Goal: Information Seeking & Learning: Check status

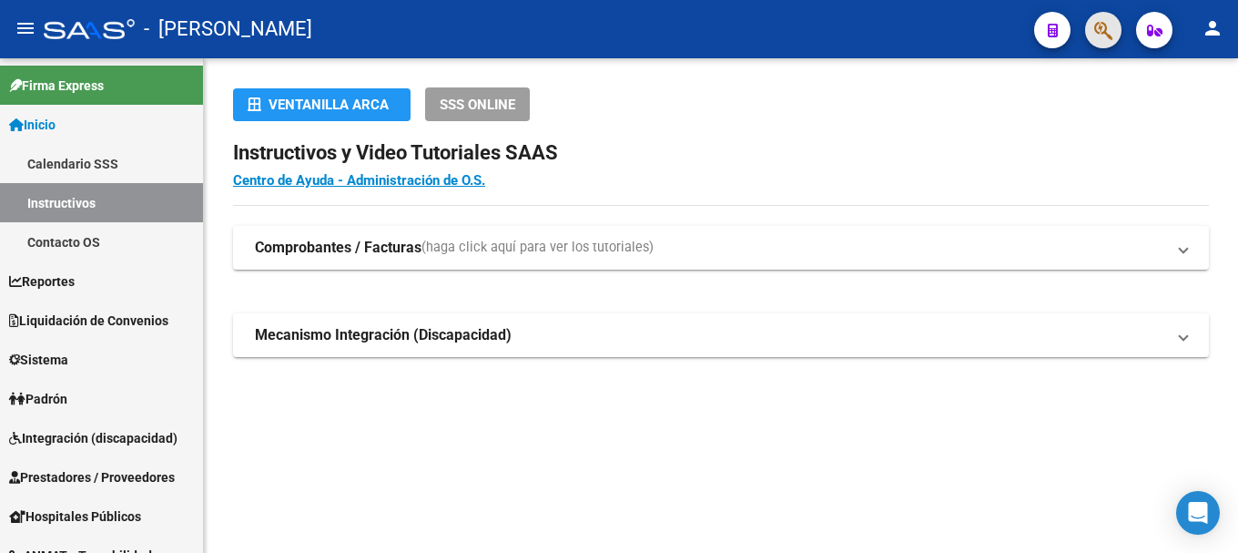
click at [1091, 25] on button "button" at bounding box center [1103, 30] width 36 height 36
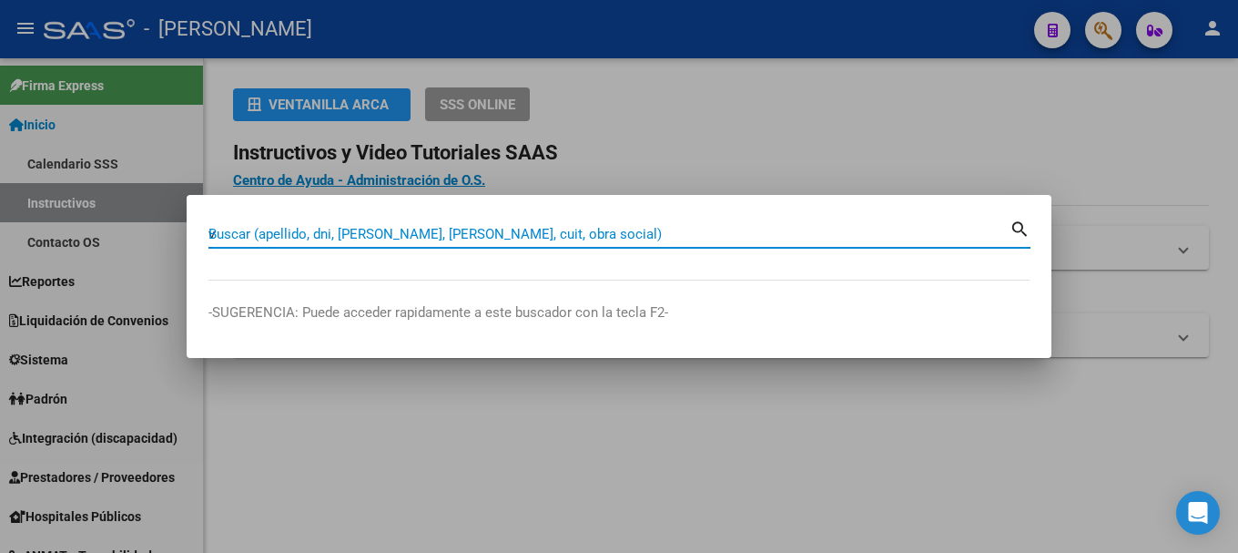
type input "v"
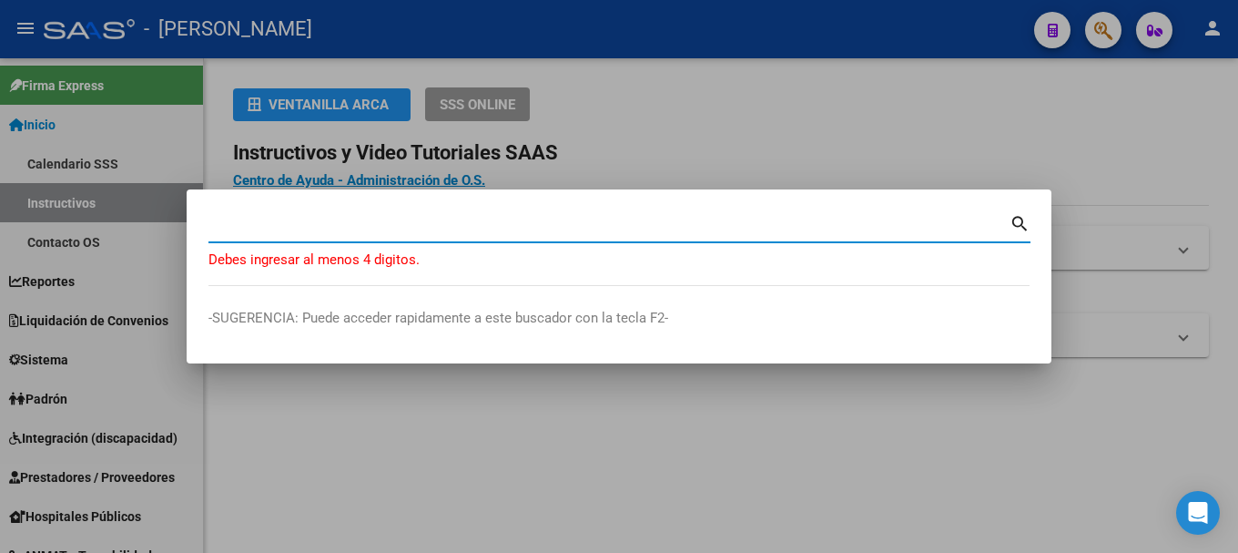
paste input "20460397732"
type input "20460397732"
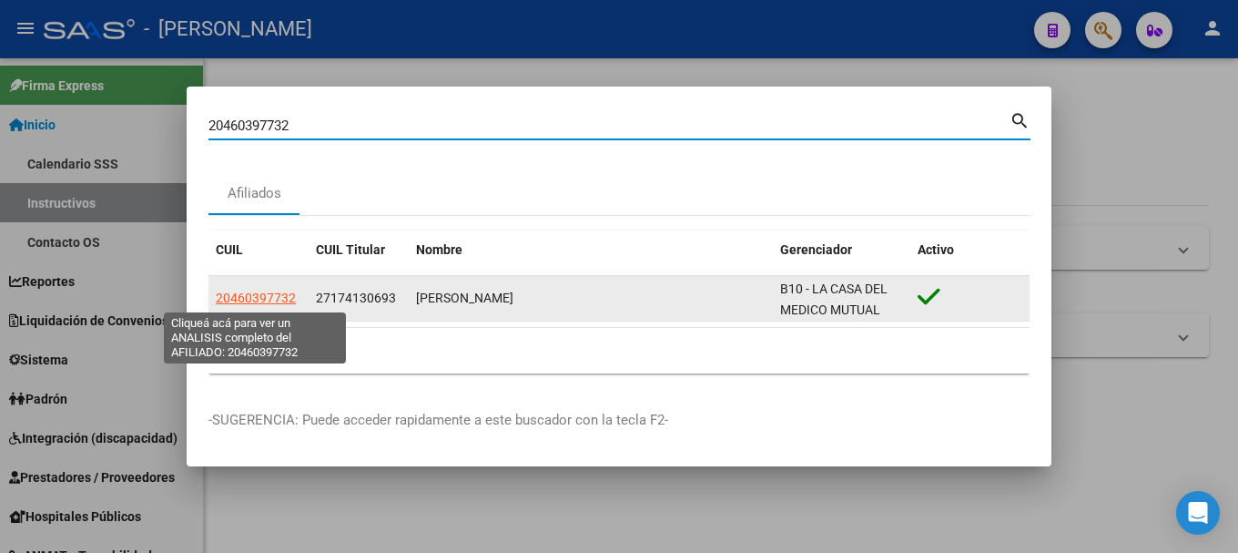
click at [263, 301] on span "20460397732" at bounding box center [256, 297] width 80 height 15
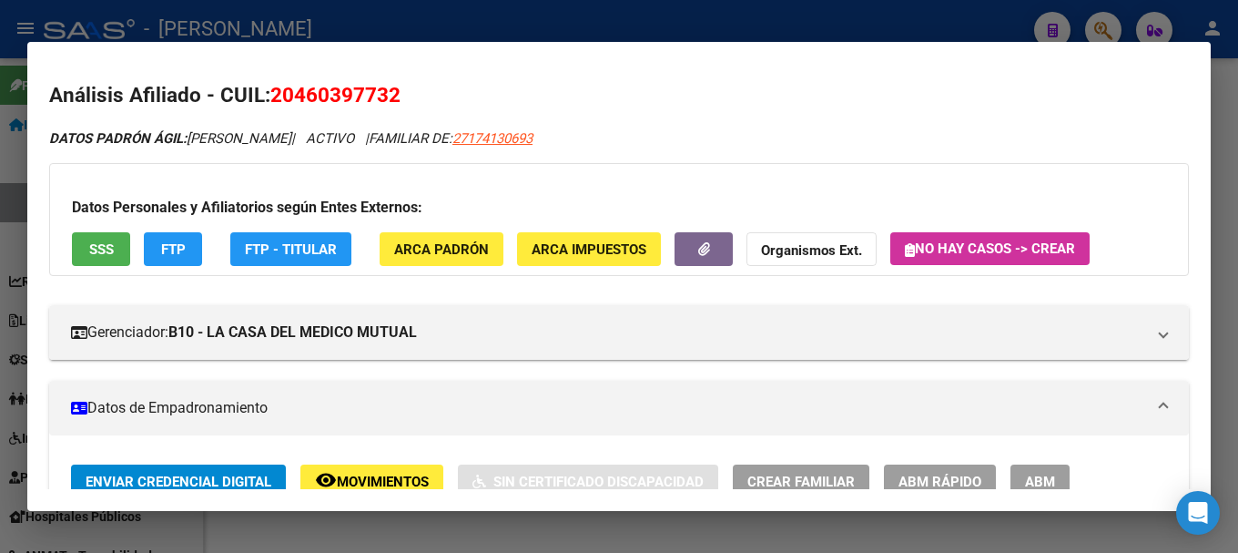
click at [628, 48] on mat-dialog-container "Análisis Afiliado - CUIL: 20460397732 DATOS PADRÓN ÁGIL: [PERSON_NAME] | ACTIVO…" at bounding box center [619, 277] width 1184 height 470
click at [628, 35] on div at bounding box center [619, 276] width 1238 height 553
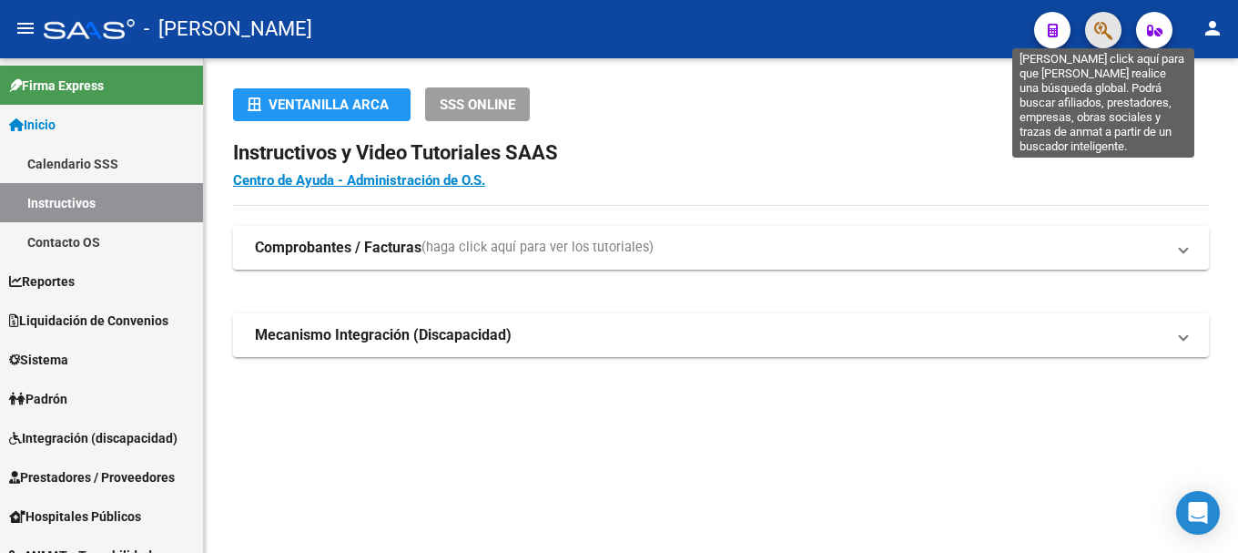
click at [1095, 29] on icon "button" at bounding box center [1104, 30] width 18 height 21
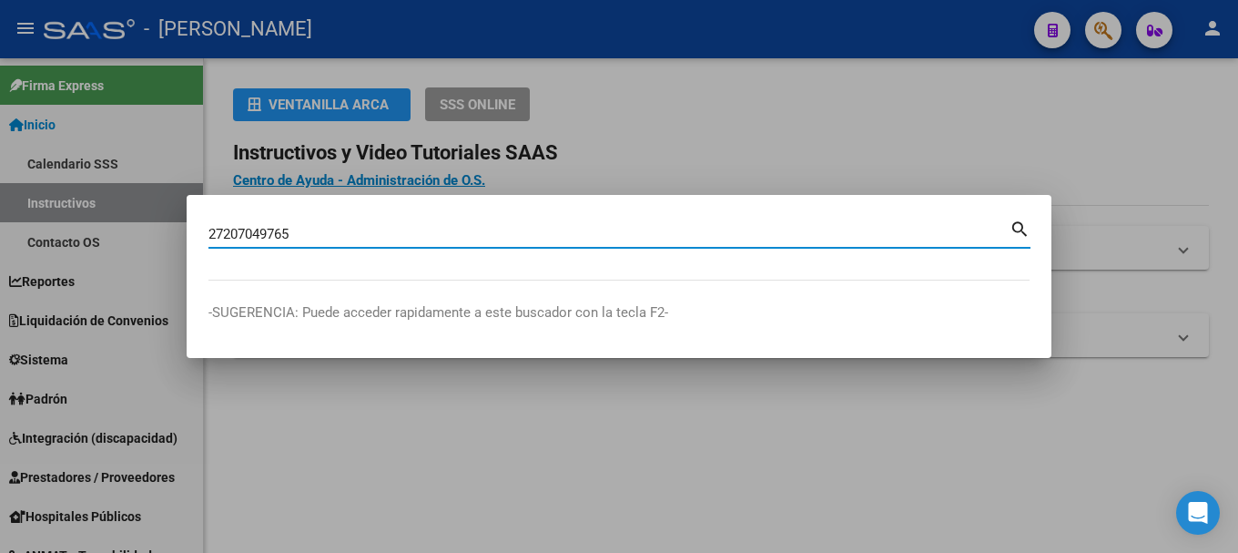
type input "27207049765"
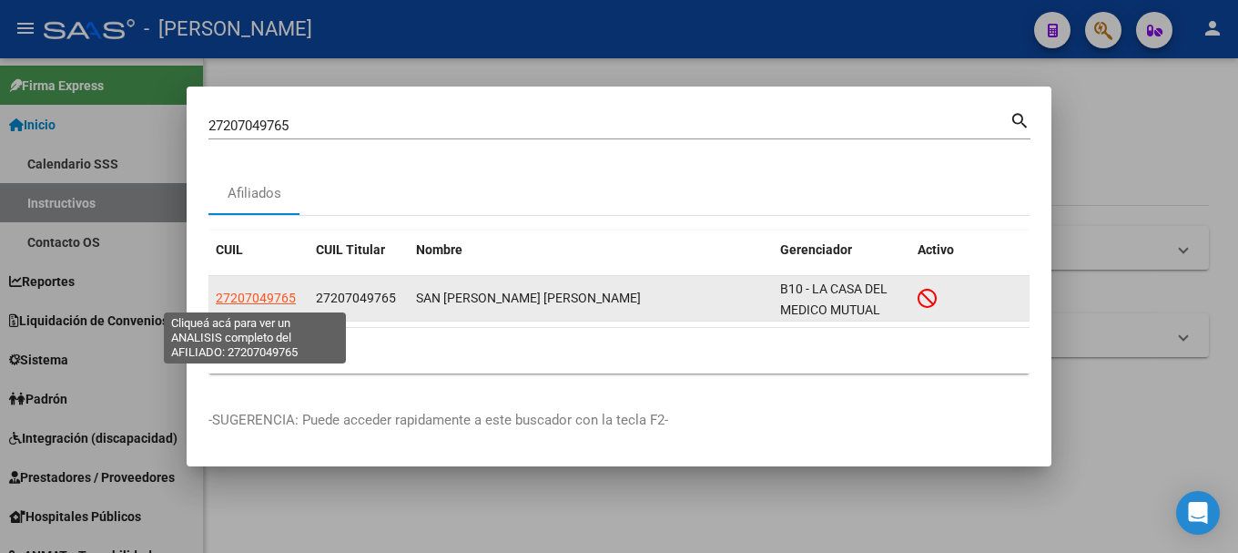
click at [252, 300] on span "27207049765" at bounding box center [256, 297] width 80 height 15
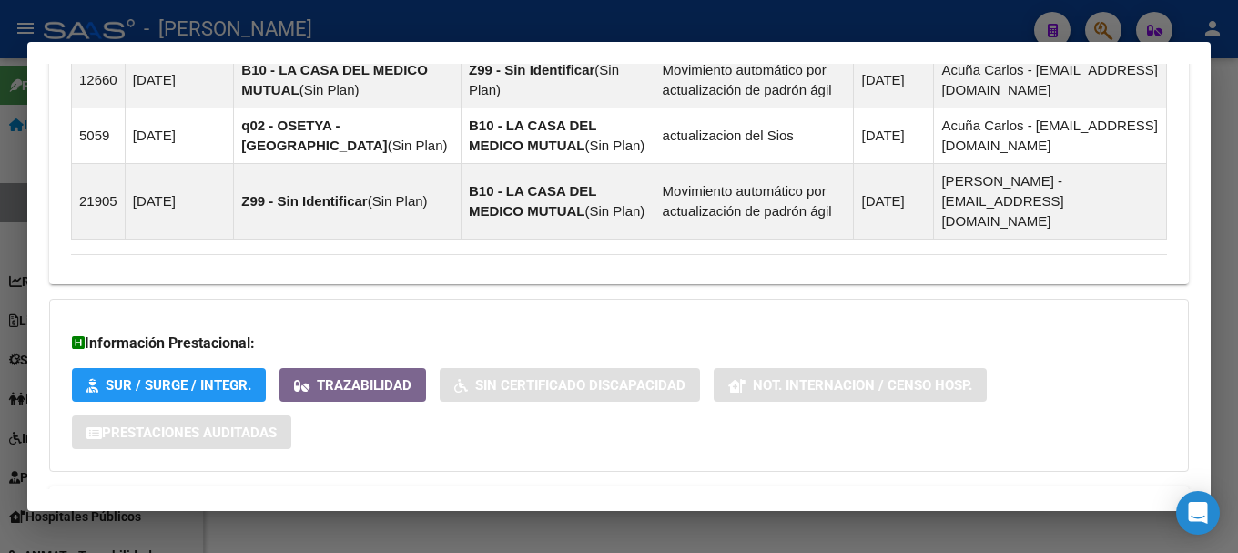
scroll to position [1363, 0]
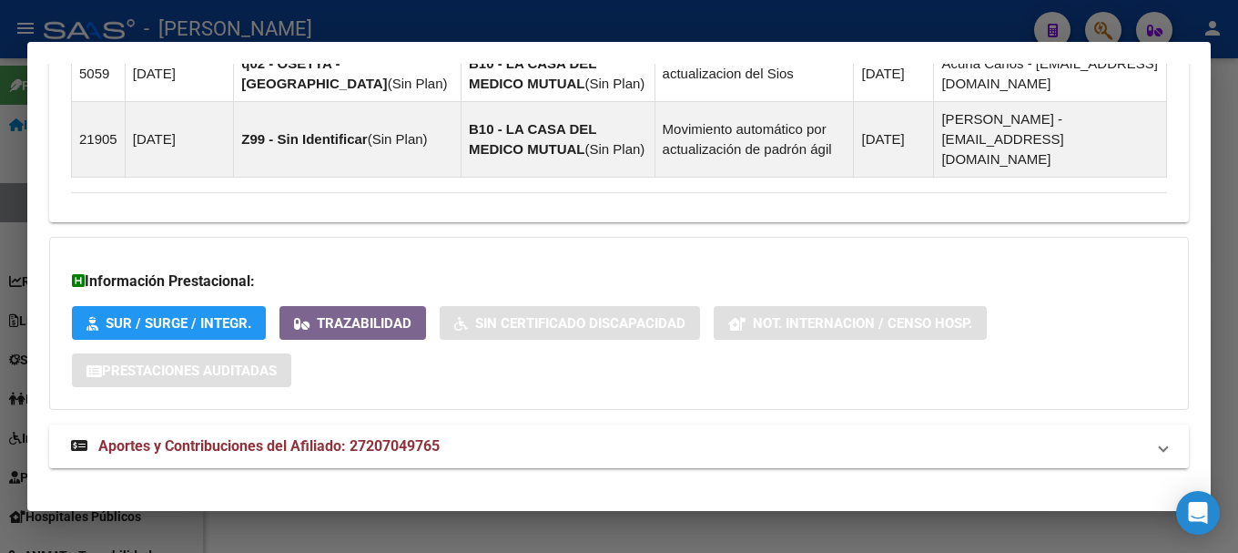
click at [598, 435] on mat-panel-title "Aportes y Contribuciones del Afiliado: 27207049765" at bounding box center [608, 446] width 1074 height 22
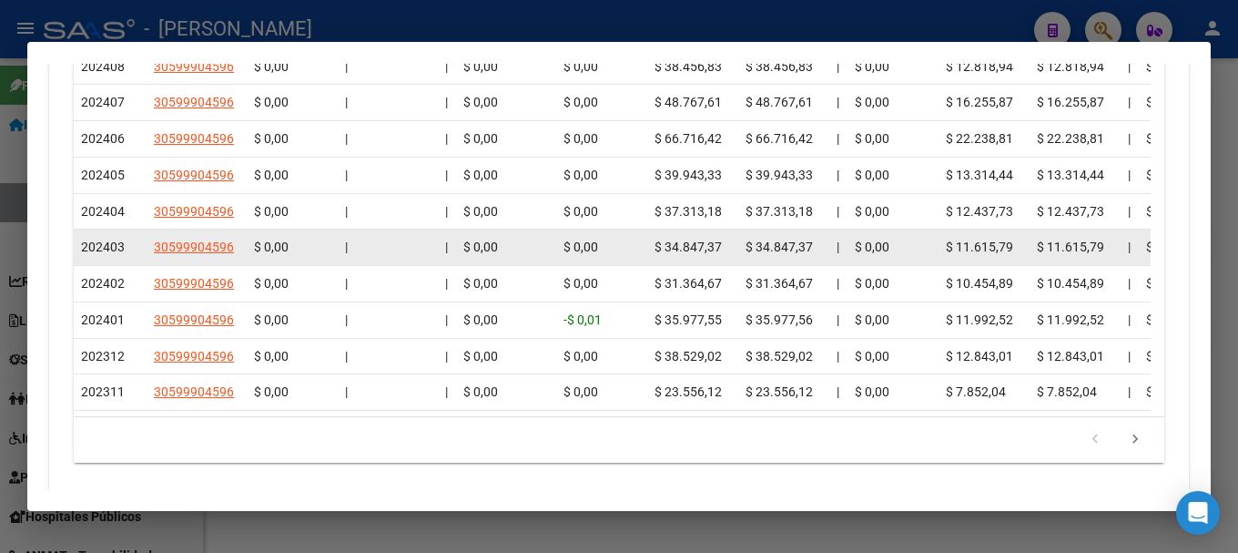
scroll to position [2082, 0]
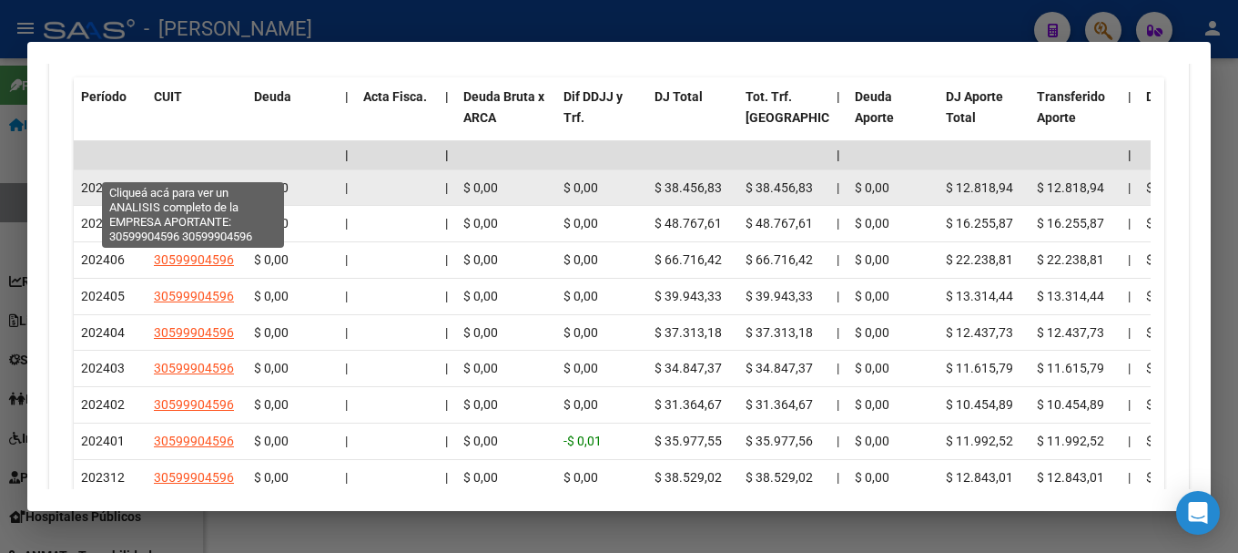
click at [218, 180] on span "30599904596" at bounding box center [194, 187] width 80 height 15
type textarea "30599904596"
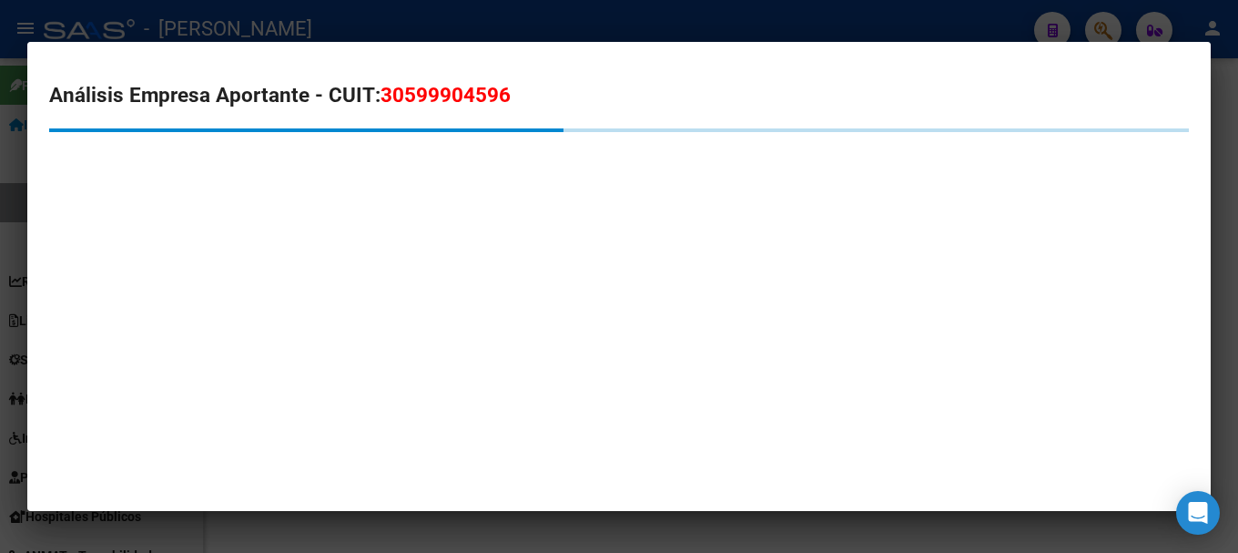
click at [461, 95] on span "30599904596" at bounding box center [446, 95] width 130 height 24
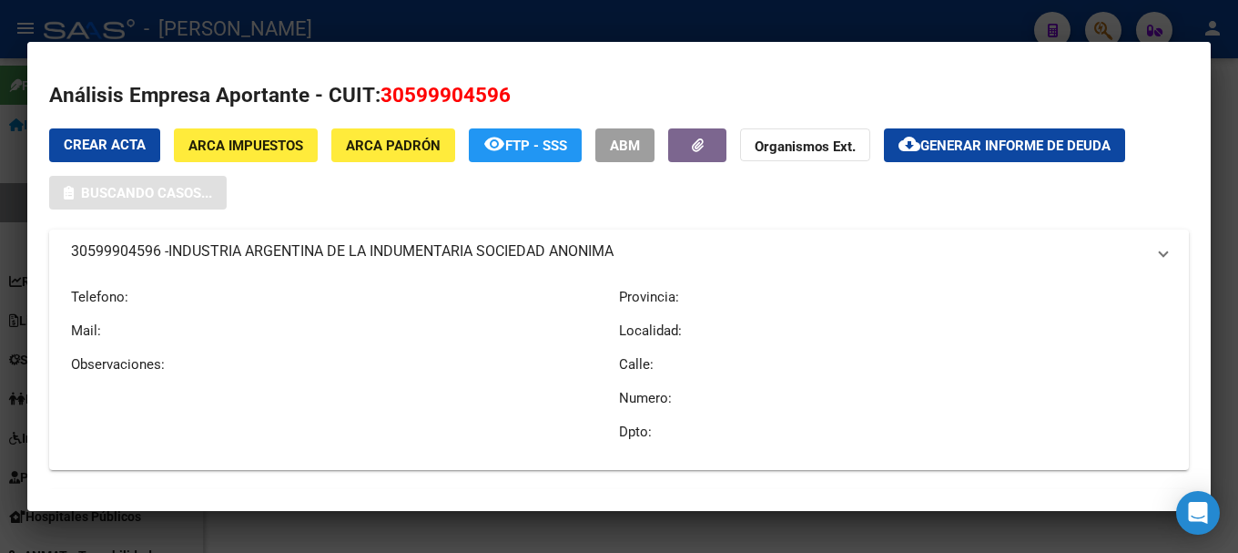
copy span "30599904596"
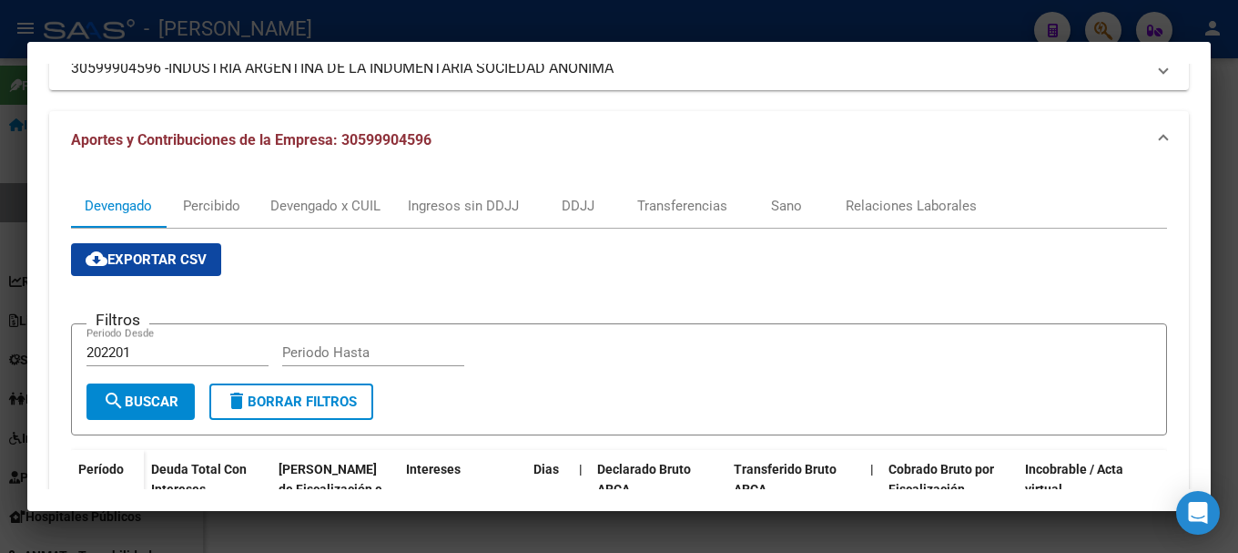
scroll to position [0, 0]
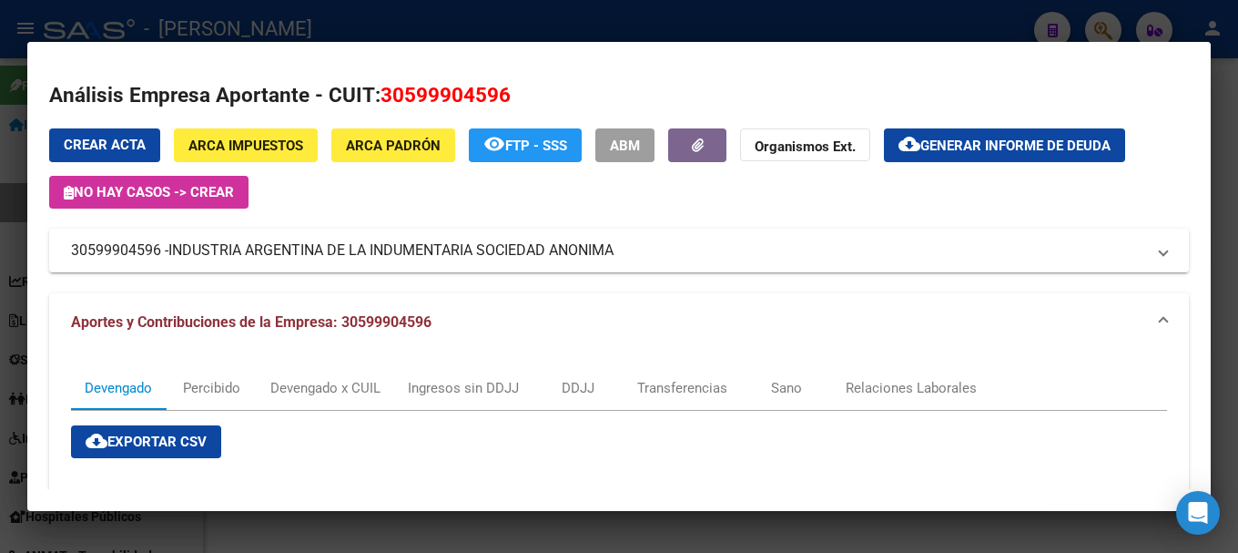
click at [0, 266] on div at bounding box center [619, 276] width 1238 height 553
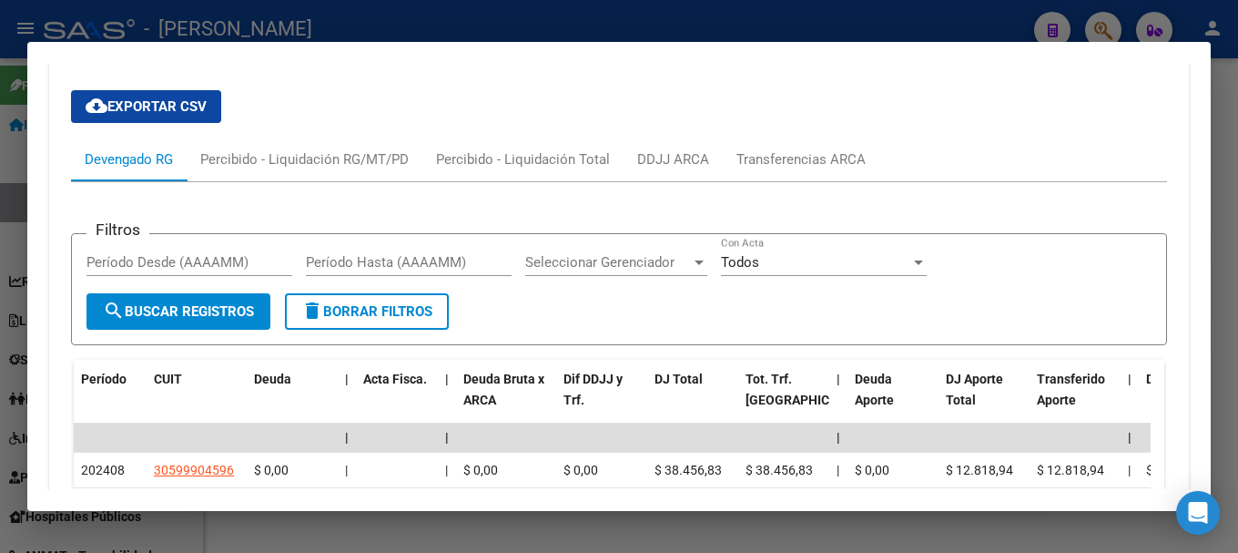
scroll to position [1717, 0]
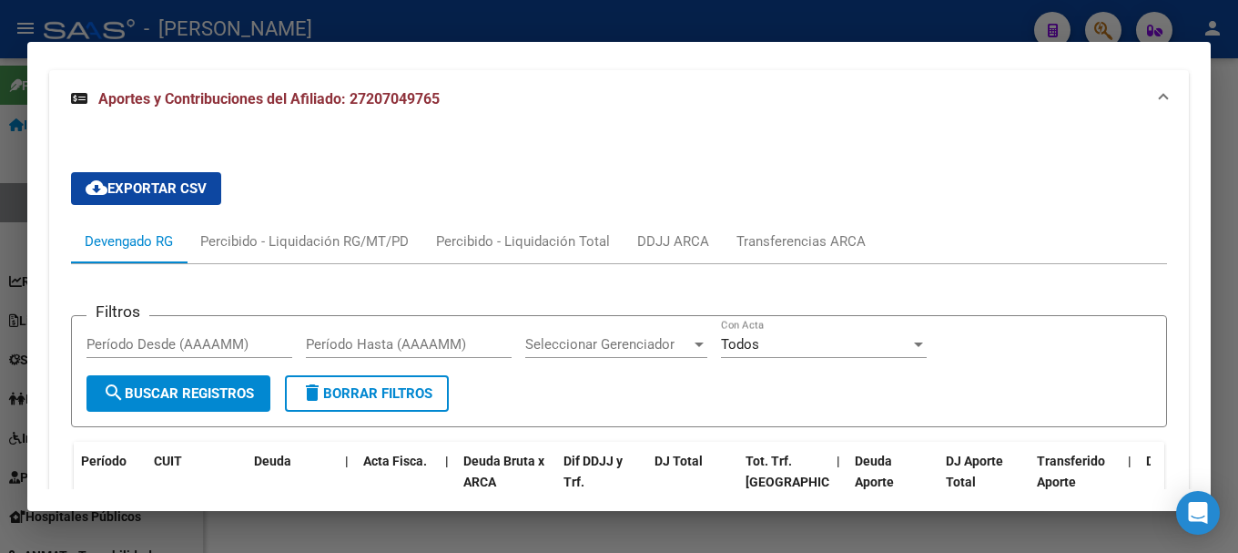
click at [525, 17] on div at bounding box center [619, 276] width 1238 height 553
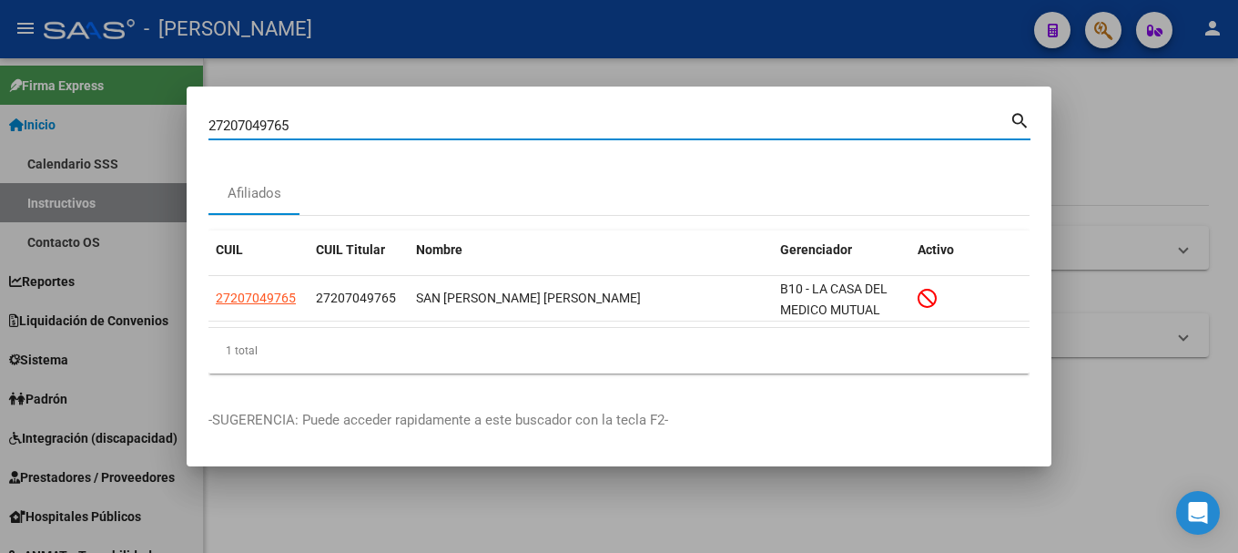
click at [287, 122] on input "27207049765" at bounding box center [609, 125] width 801 height 16
paste input "031982043"
type input "20319820435"
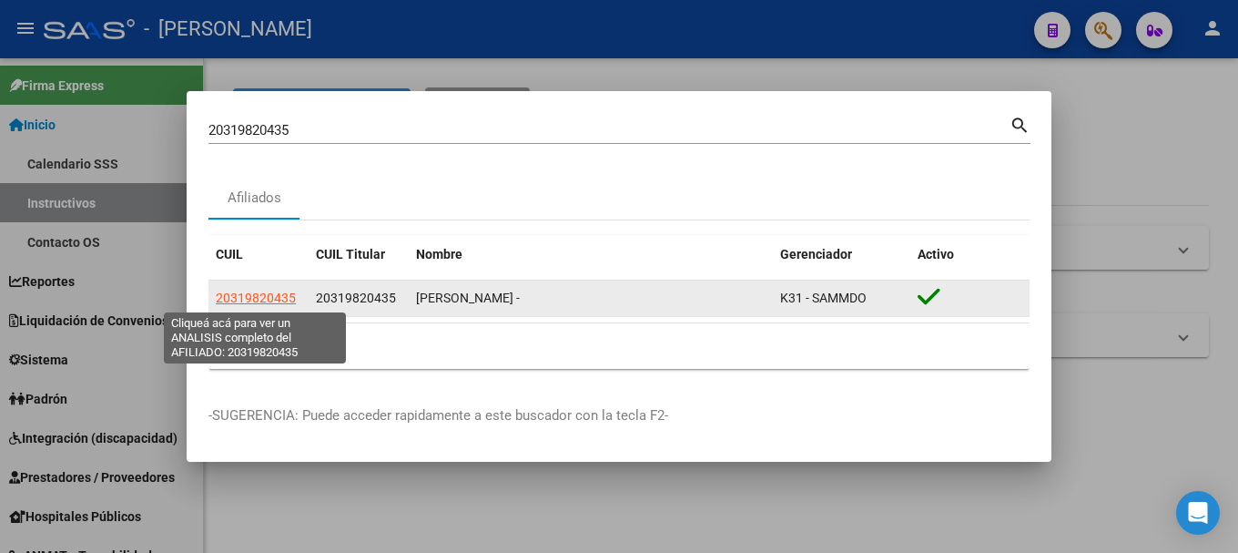
click at [244, 300] on span "20319820435" at bounding box center [256, 297] width 80 height 15
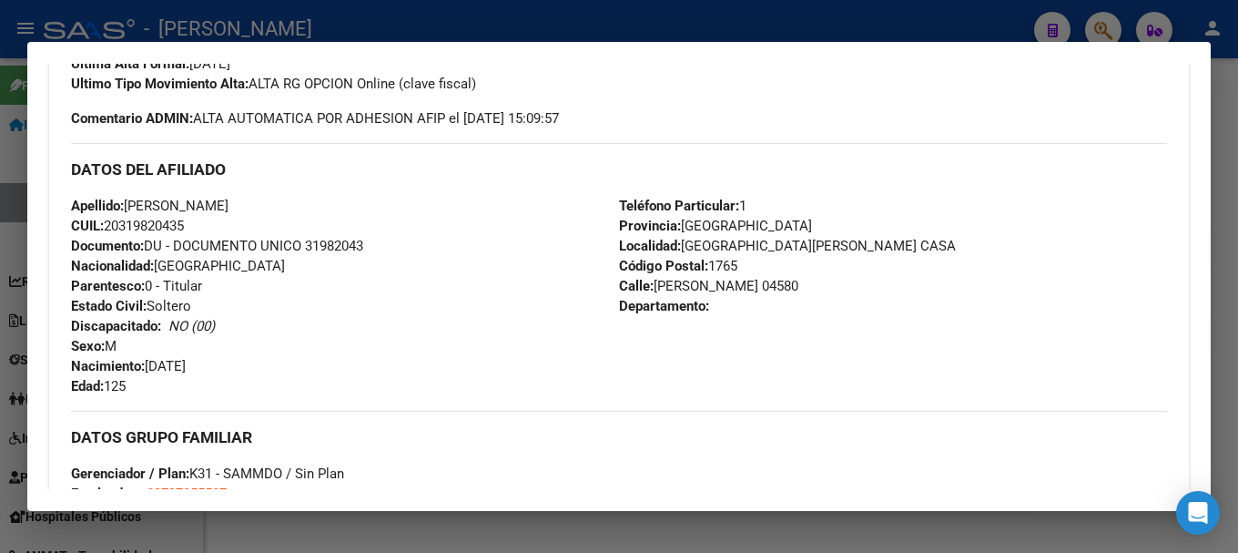
scroll to position [455, 0]
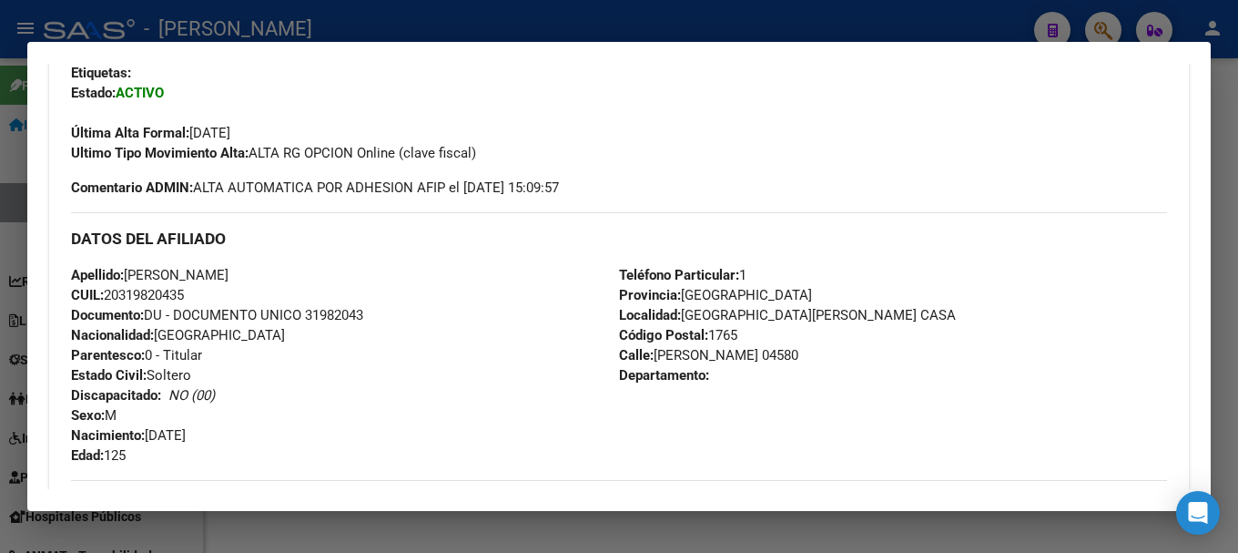
click at [347, 319] on span "Documento: DU - DOCUMENTO UNICO 31982043" at bounding box center [217, 315] width 292 height 16
copy span "31982043"
drag, startPoint x: 181, startPoint y: 268, endPoint x: 326, endPoint y: 265, distance: 144.8
click at [326, 265] on div "Apellido: GODOY MIGUEL ORLANDO CUIL: 20319820435 Documento: DU - DOCUMENTO UNIC…" at bounding box center [345, 365] width 548 height 200
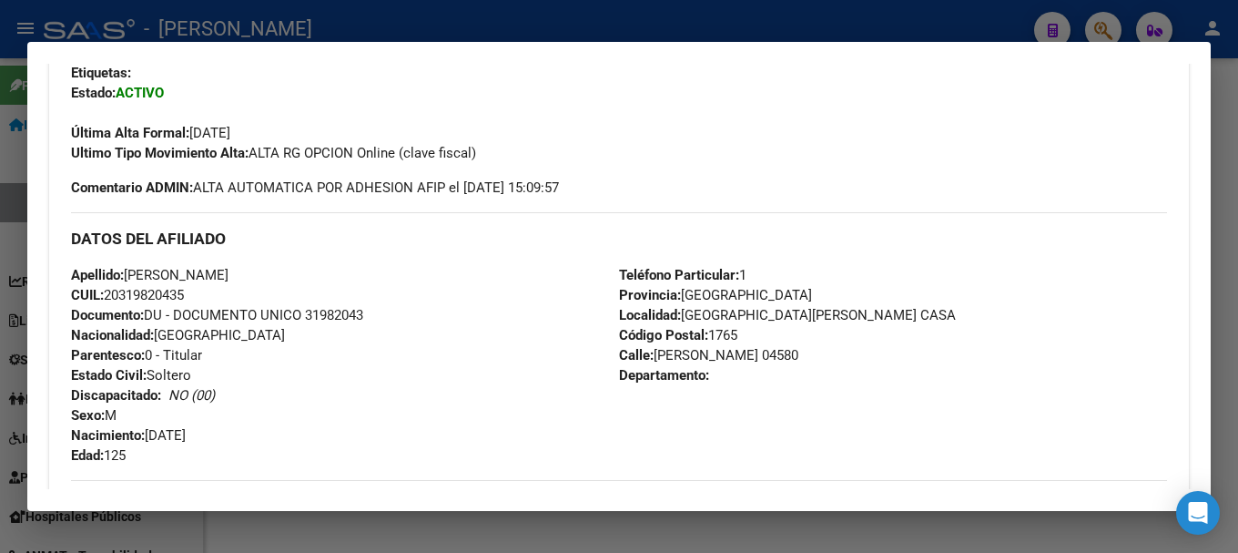
copy span "GODOY MIGUEL ORLANDO"
click at [338, 307] on span "Documento: DU - DOCUMENTO UNICO 31982043" at bounding box center [217, 315] width 292 height 16
copy span "31982043"
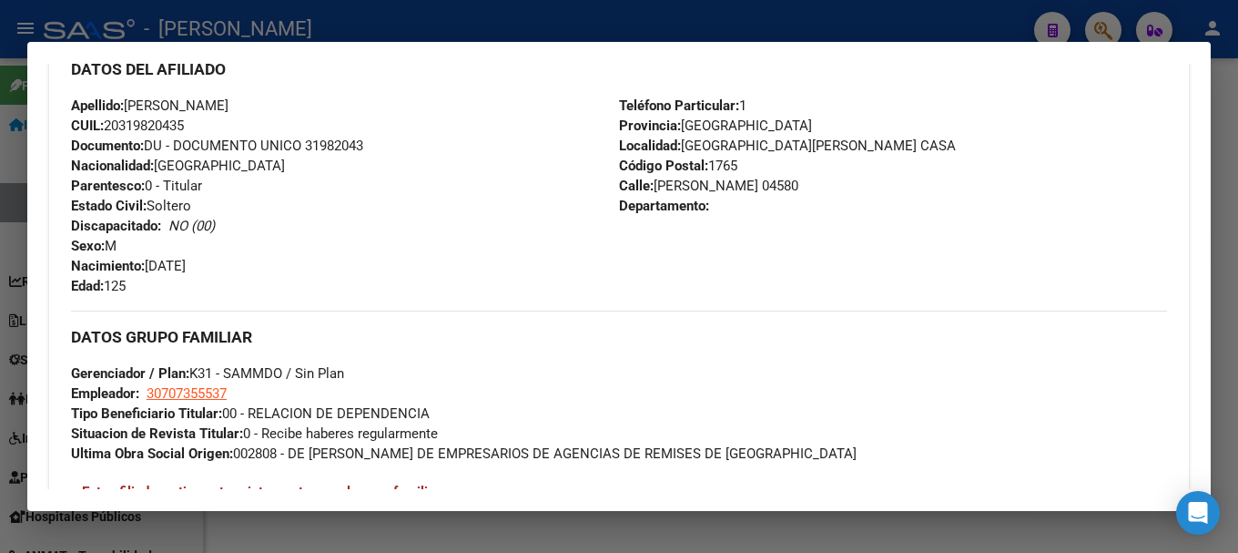
scroll to position [479, 0]
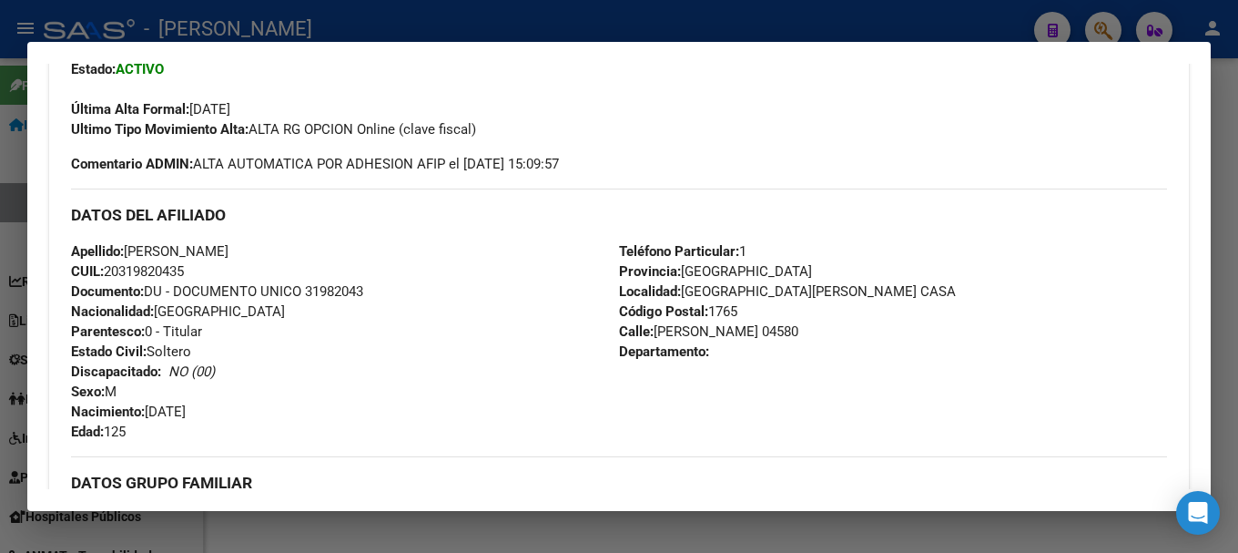
drag, startPoint x: 653, startPoint y: 330, endPoint x: 764, endPoint y: 330, distance: 111.1
click at [764, 330] on span "Calle: CARLOS CASARES 04580" at bounding box center [708, 331] width 179 height 16
copy span "CARLOS CASARES"
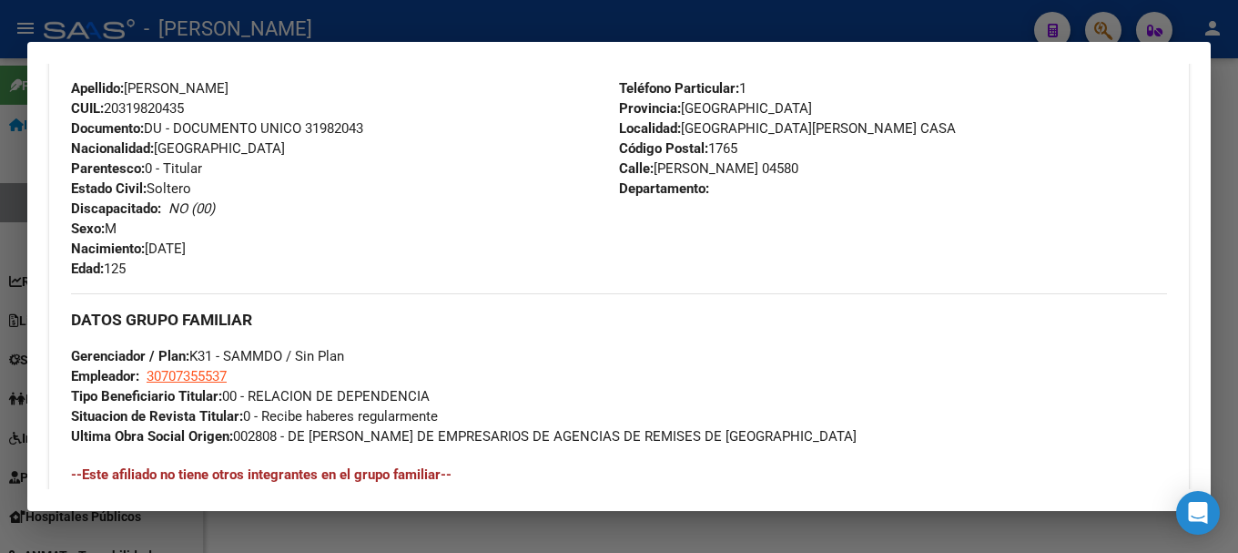
scroll to position [661, 0]
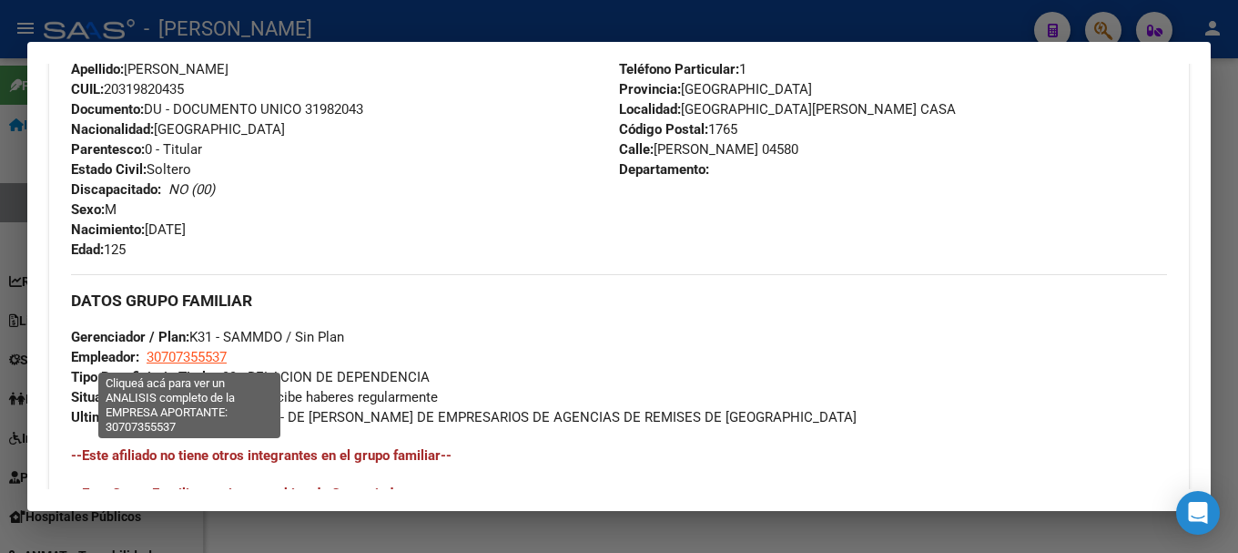
click at [188, 350] on span "30707355537" at bounding box center [187, 357] width 80 height 16
type textarea "30707355537"
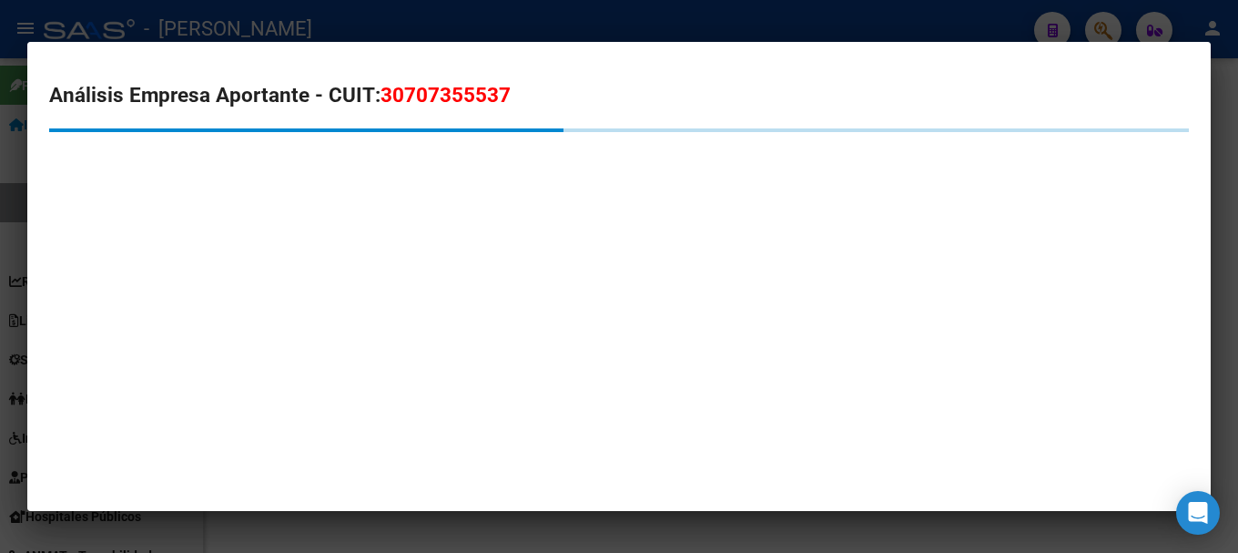
click at [425, 97] on span "30707355537" at bounding box center [446, 95] width 130 height 24
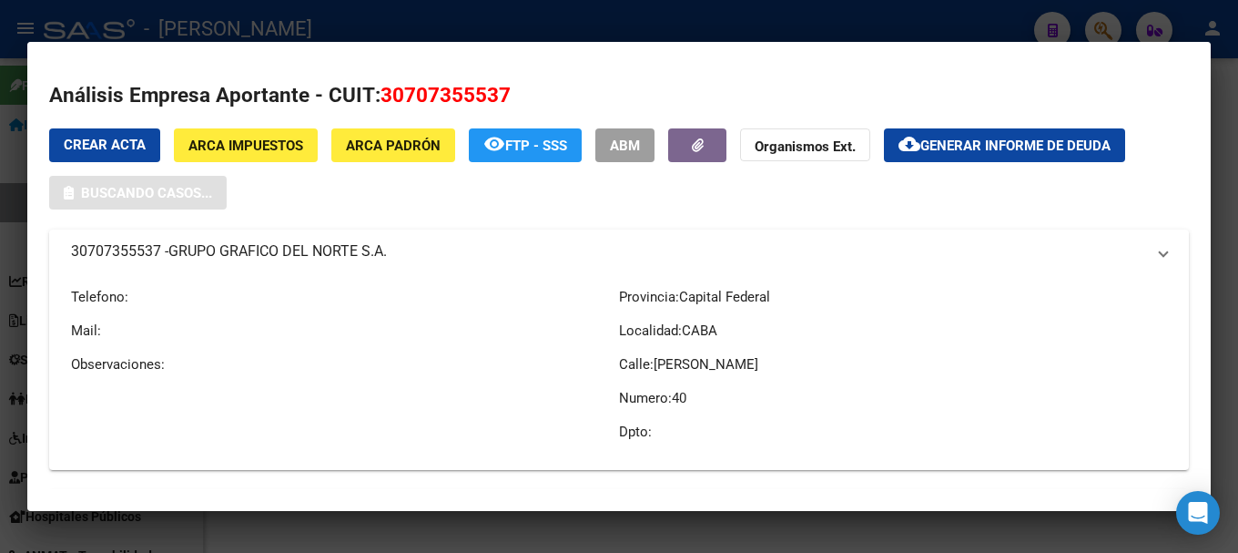
copy span "30707355537"
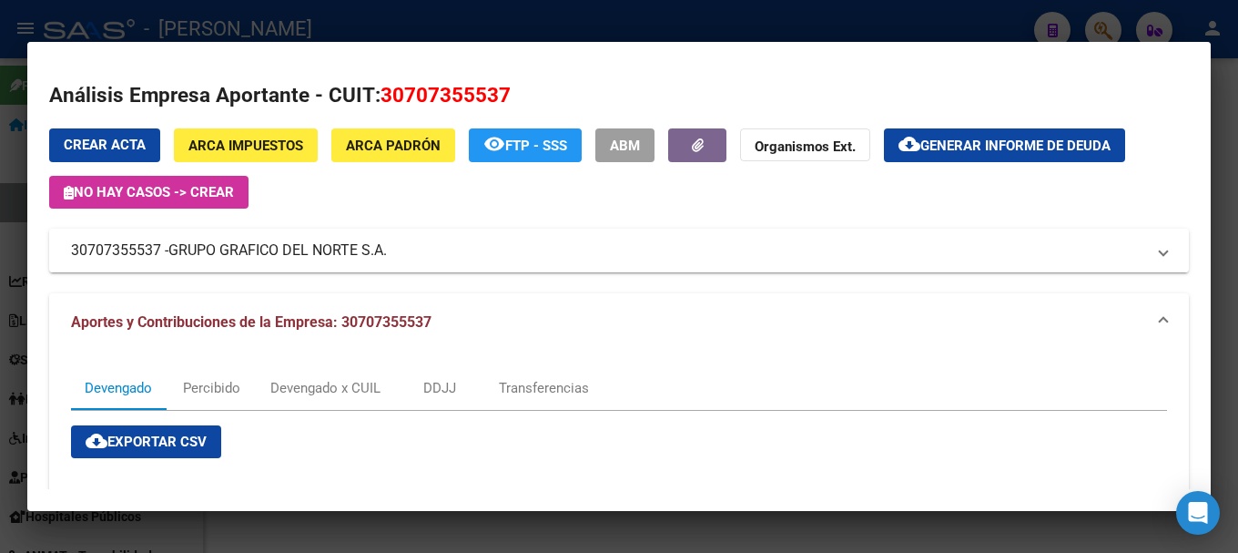
drag, startPoint x: 229, startPoint y: 243, endPoint x: 389, endPoint y: 249, distance: 159.4
click at [387, 249] on span "GRUPO GRAFICO DEL NORTE S.A." at bounding box center [277, 250] width 219 height 22
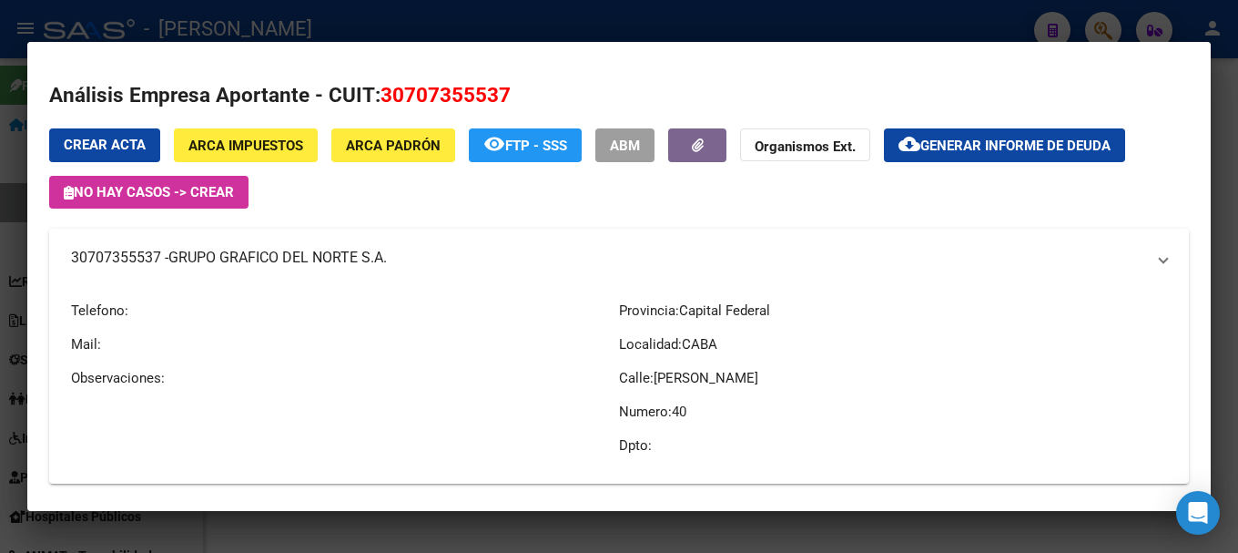
copy span "GRUPO GRAFICO DEL NORTE S.A"
click at [0, 229] on div at bounding box center [619, 276] width 1238 height 553
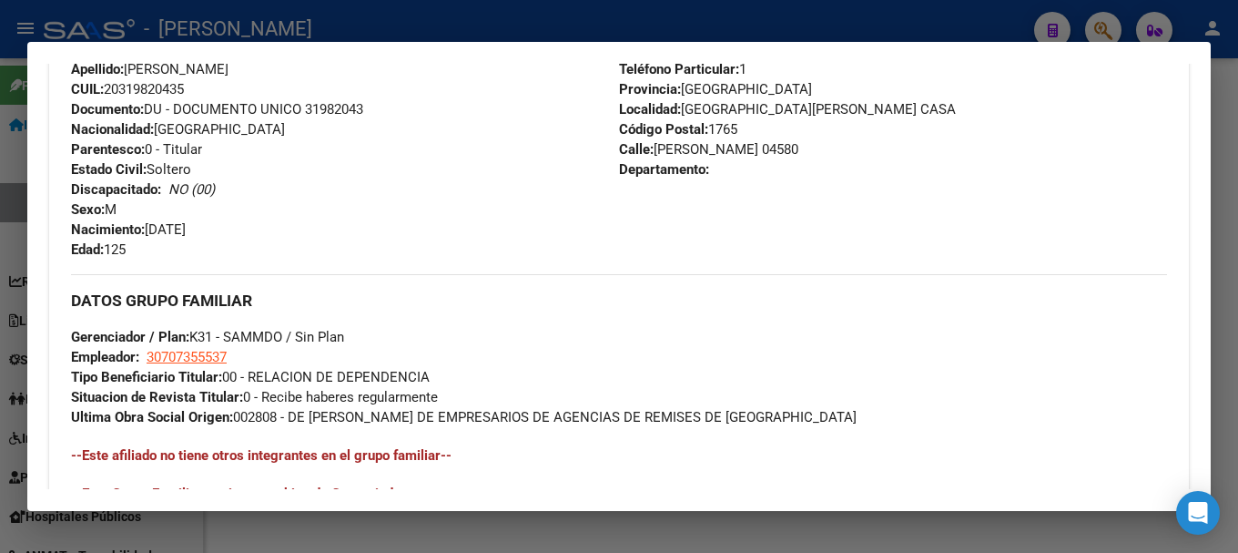
click at [527, 15] on div at bounding box center [619, 276] width 1238 height 553
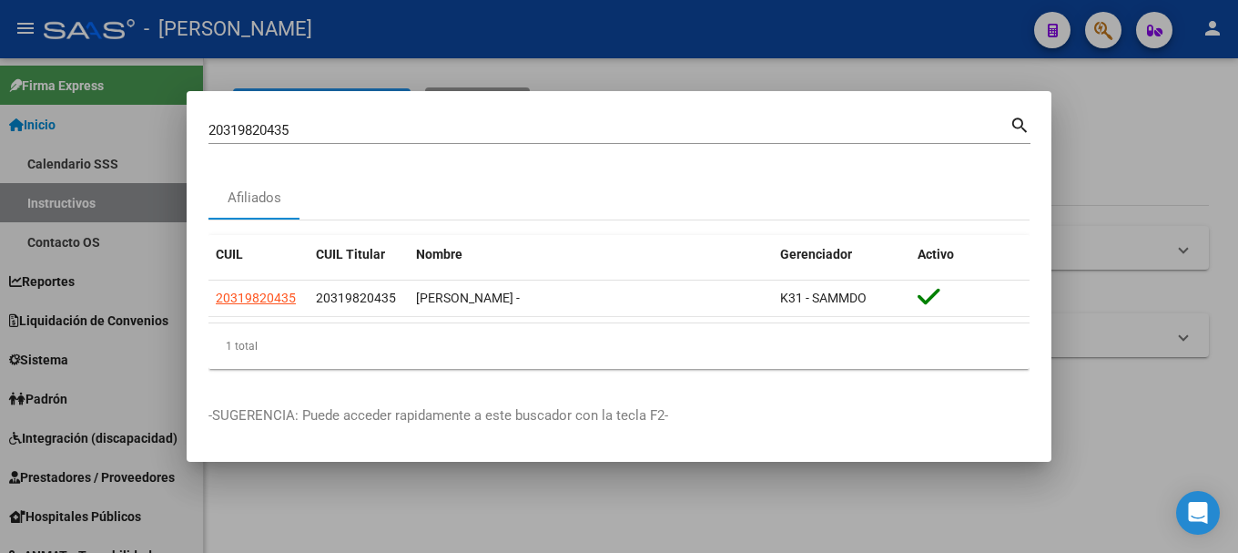
click at [373, 128] on input "20319820435" at bounding box center [609, 130] width 801 height 16
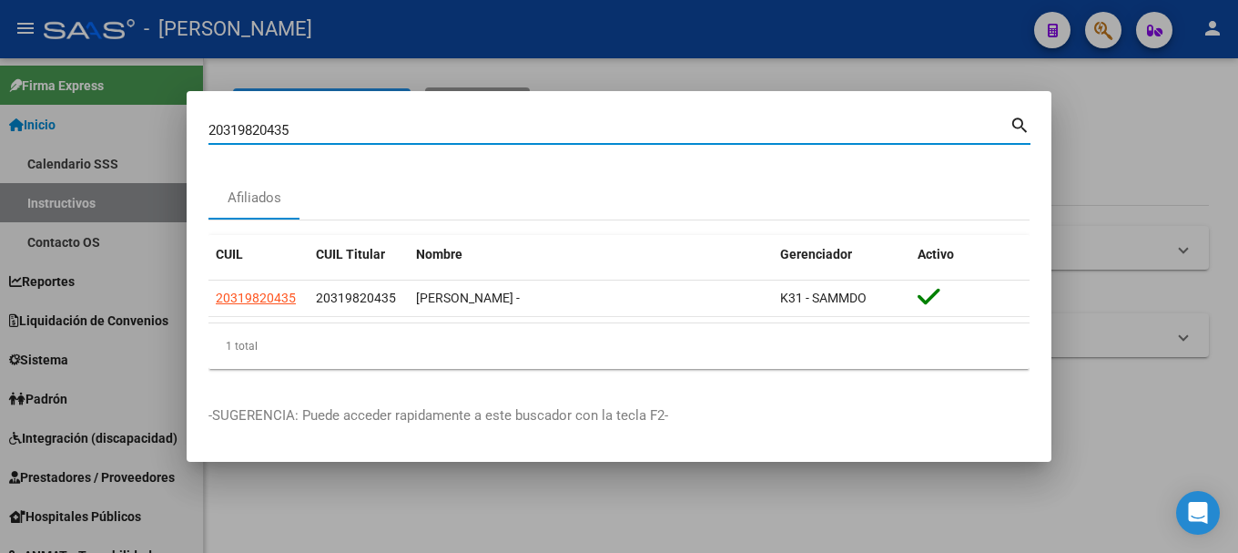
click at [373, 128] on input "20319820435" at bounding box center [609, 130] width 801 height 16
paste input "68012"
type input "20319868012"
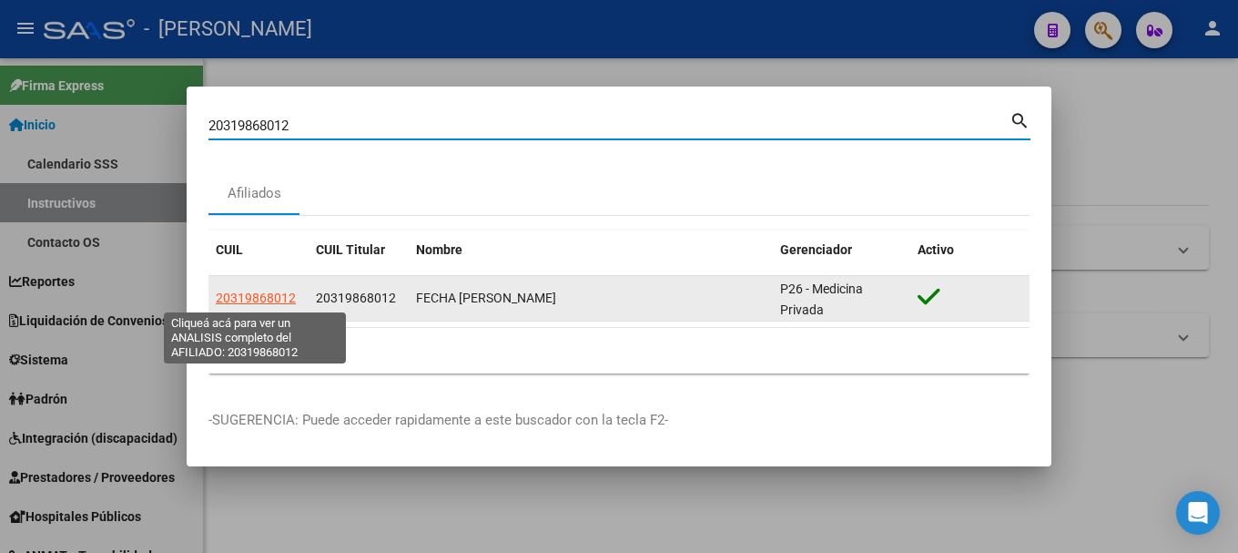
click at [260, 296] on span "20319868012" at bounding box center [256, 297] width 80 height 15
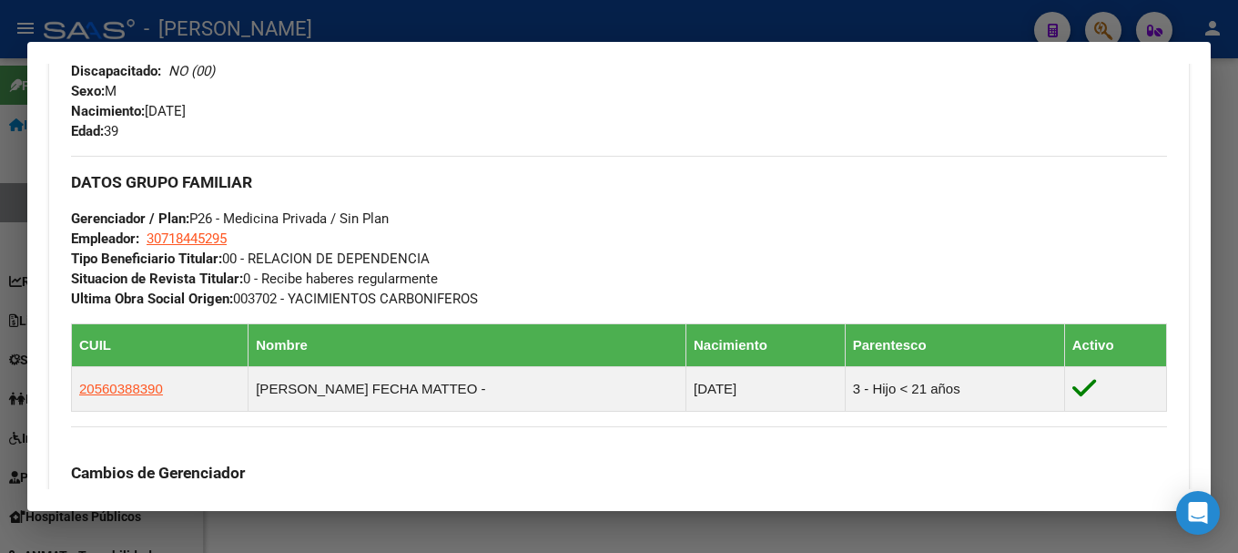
scroll to position [1296, 0]
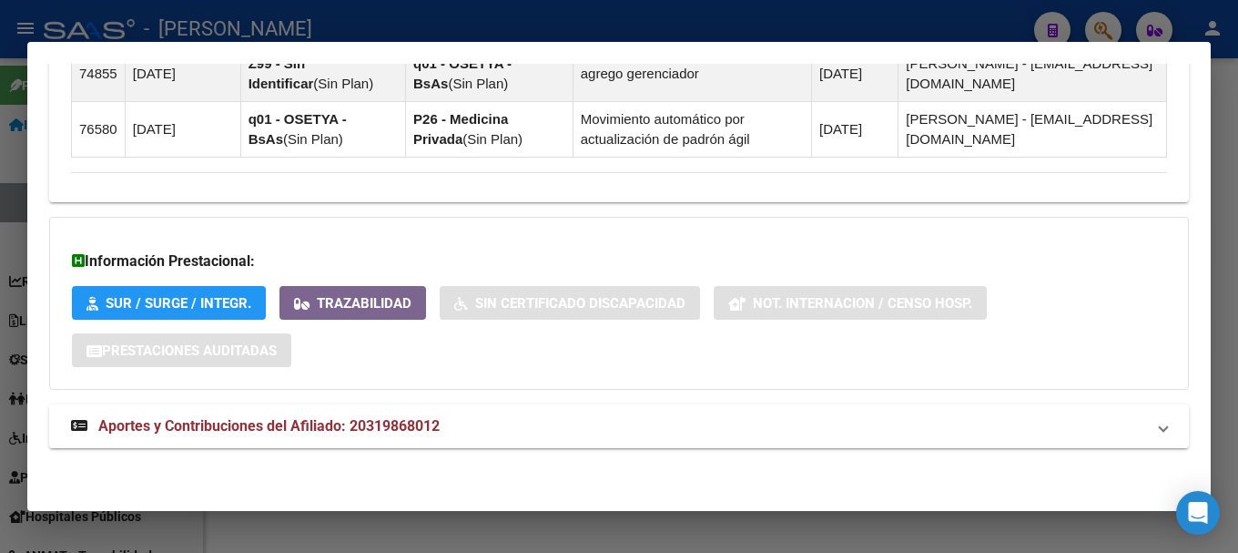
click at [601, 429] on mat-panel-title "Aportes y Contribuciones del Afiliado: 20319868012" at bounding box center [608, 426] width 1074 height 22
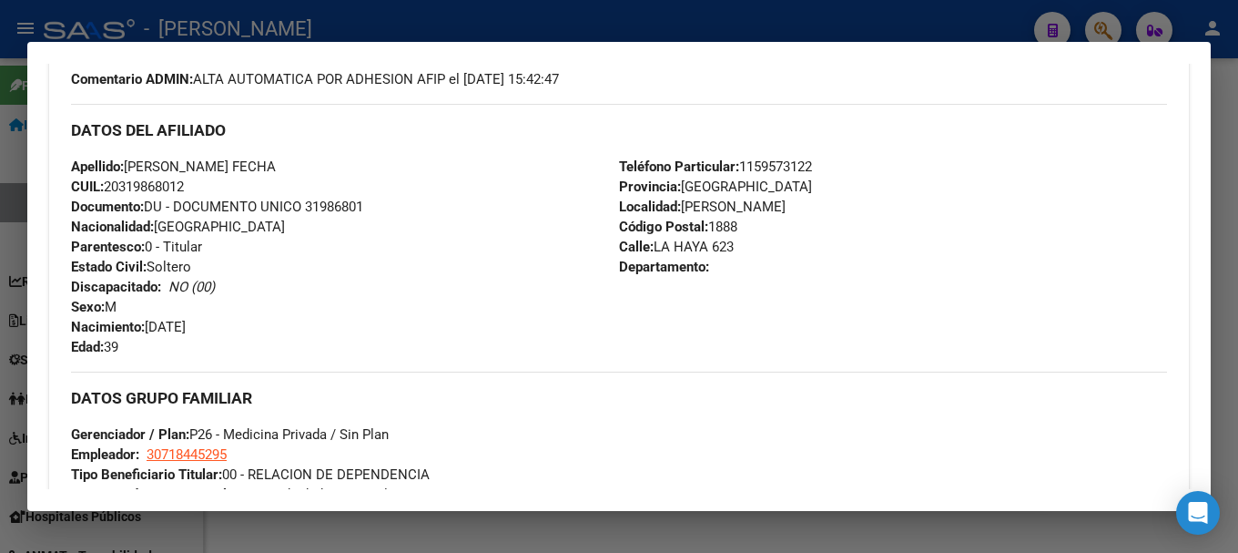
scroll to position [478, 0]
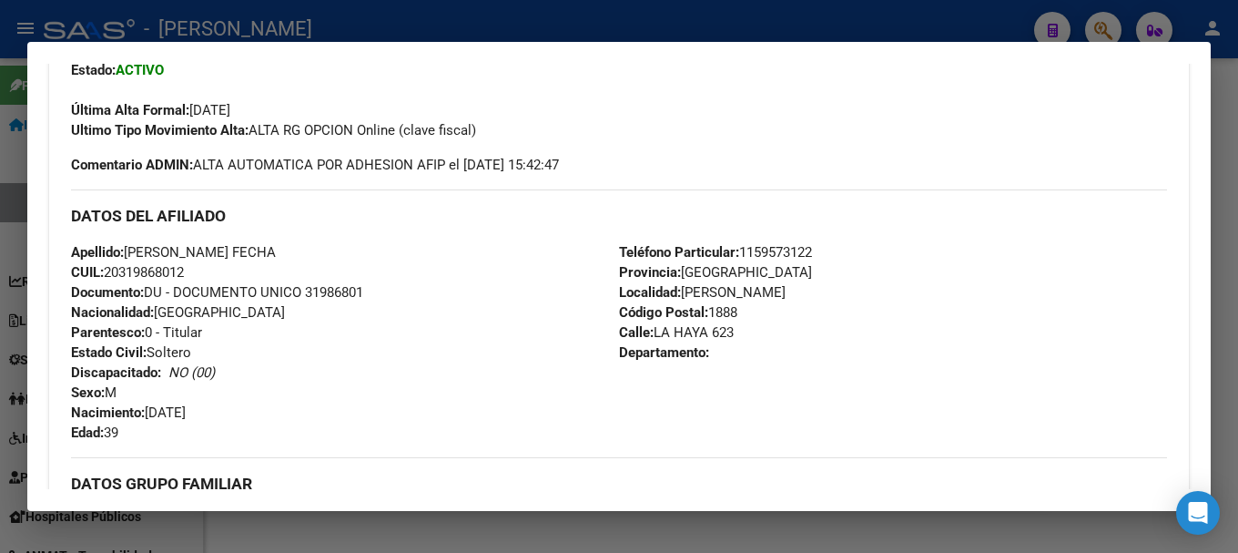
click at [349, 284] on span "Documento: DU - DOCUMENTO UNICO 31986801" at bounding box center [217, 292] width 292 height 16
copy span "31986801"
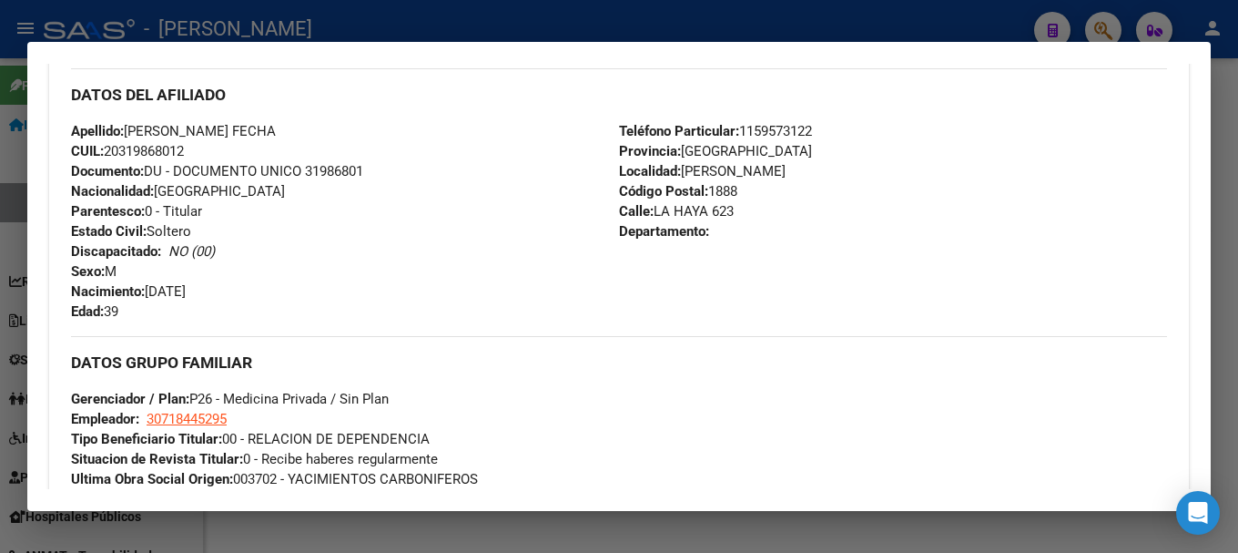
scroll to position [569, 0]
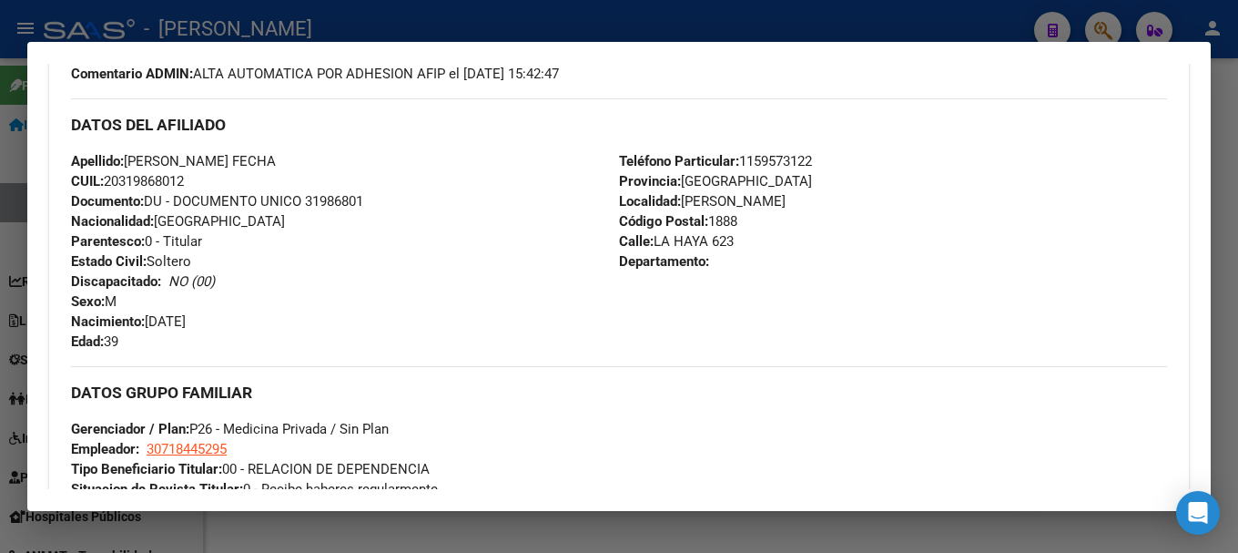
drag, startPoint x: 131, startPoint y: 159, endPoint x: 356, endPoint y: 161, distance: 224.9
click at [356, 161] on div "Apellido: MIGUEL ANGEL FECHA CUIL: 20319868012 Documento: DU - DOCUMENTO UNICO …" at bounding box center [345, 251] width 548 height 200
copy span "MIGUEL ANGEL FECHA"
drag, startPoint x: 152, startPoint y: 316, endPoint x: 260, endPoint y: 325, distance: 107.8
click at [260, 325] on div "Apellido: MIGUEL ANGEL FECHA CUIL: 20319868012 Documento: DU - DOCUMENTO UNICO …" at bounding box center [345, 251] width 548 height 200
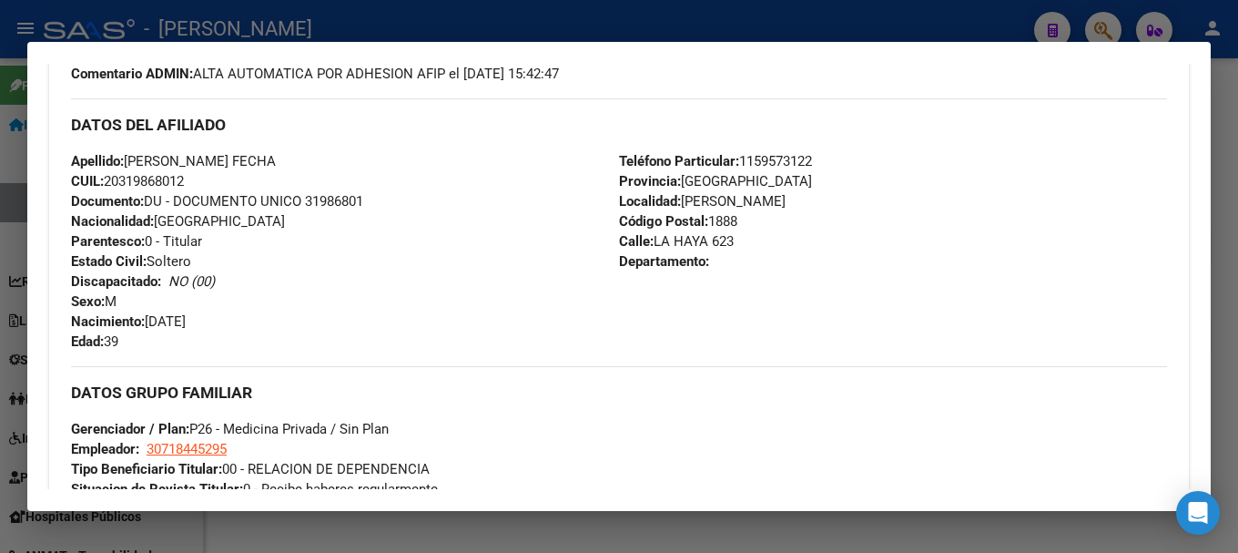
copy span "26/11/1985"
drag, startPoint x: 648, startPoint y: 242, endPoint x: 703, endPoint y: 241, distance: 54.6
click at [703, 241] on span "Calle: LA HAYA 623" at bounding box center [676, 241] width 115 height 16
click at [789, 157] on span "Teléfono Particular: 1159573122" at bounding box center [715, 161] width 193 height 16
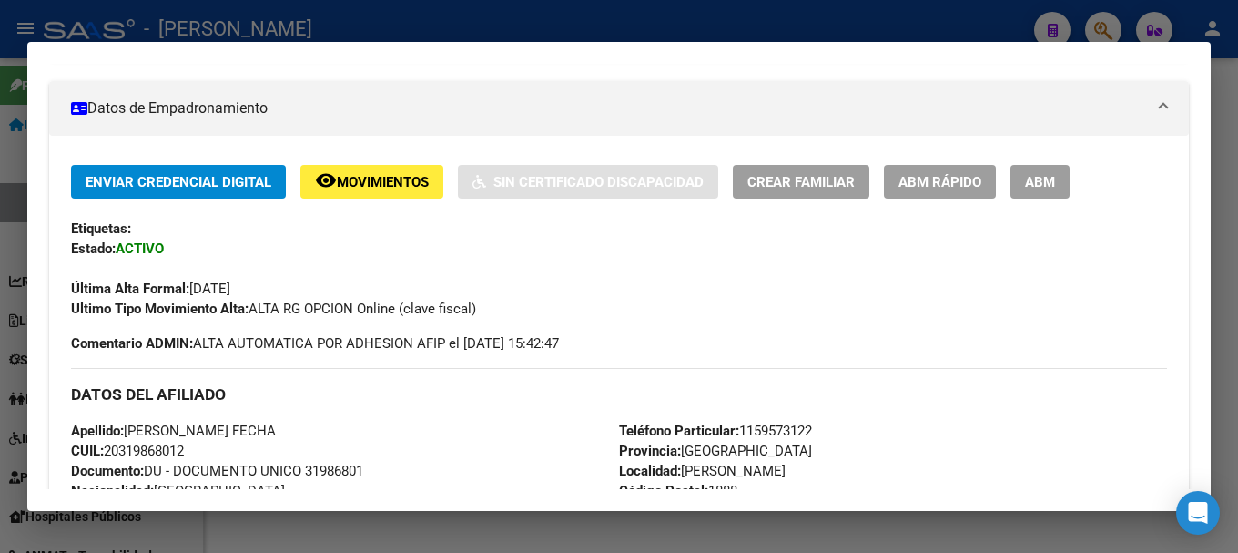
scroll to position [296, 0]
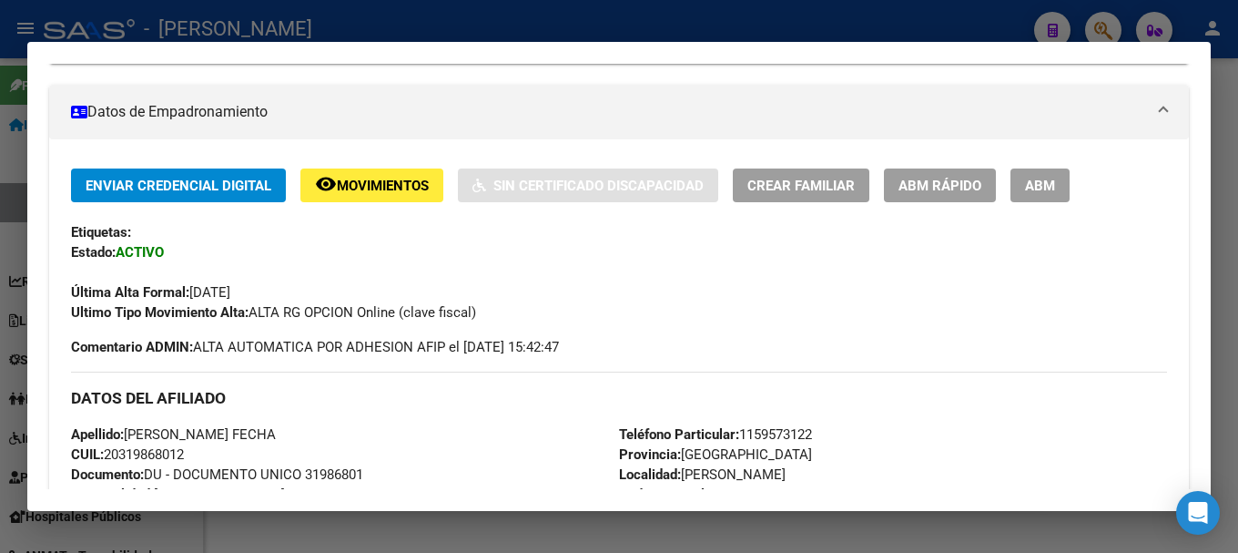
click at [2, 265] on div at bounding box center [619, 276] width 1238 height 553
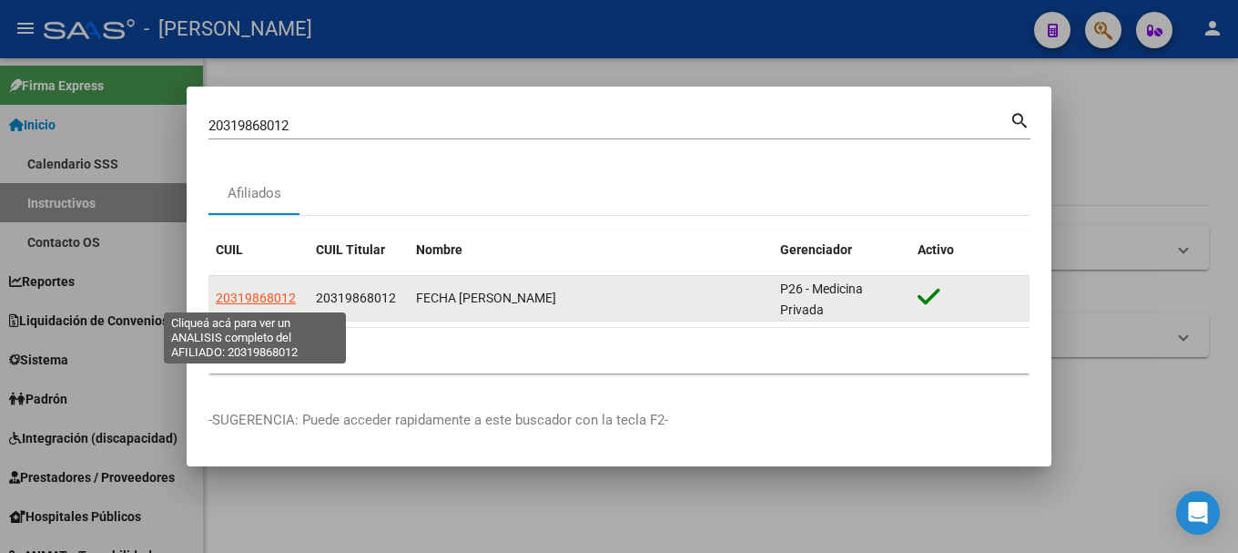
click at [280, 294] on span "20319868012" at bounding box center [256, 297] width 80 height 15
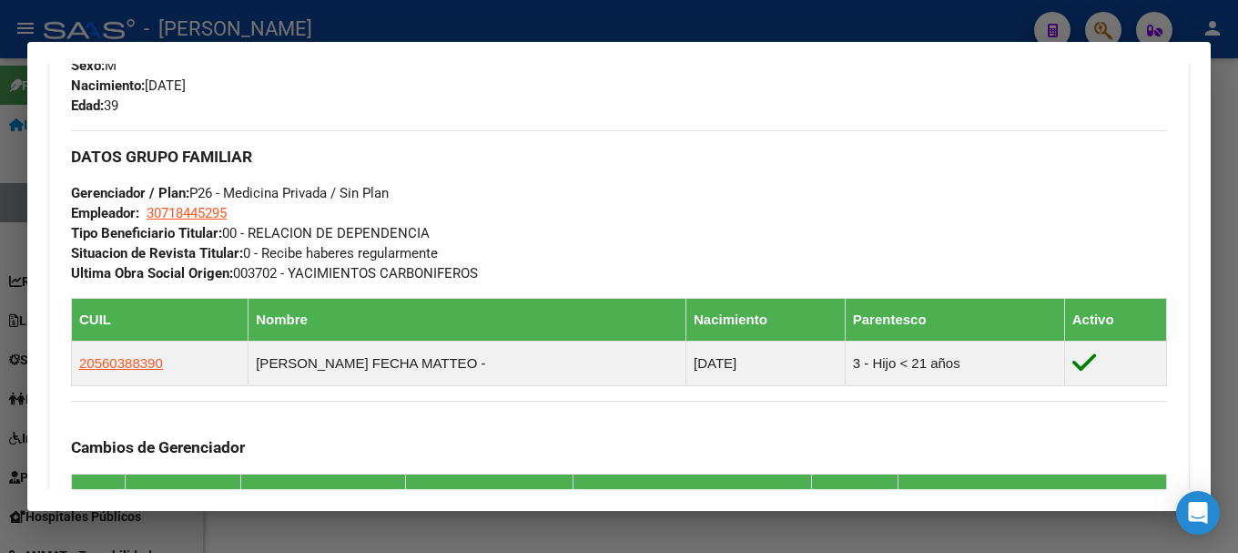
scroll to position [779, 0]
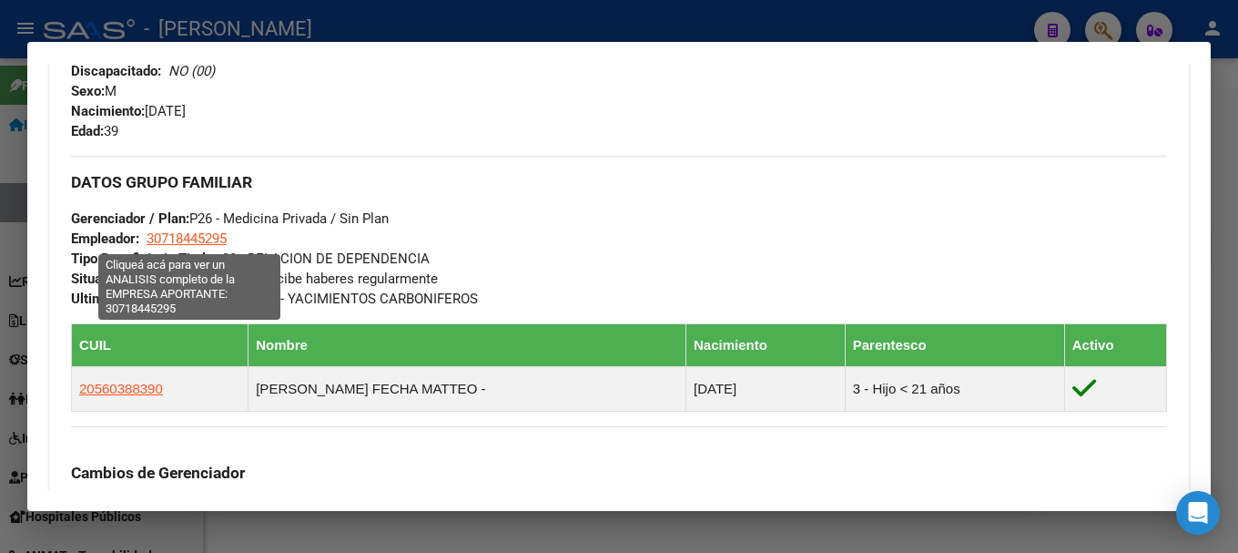
drag, startPoint x: 263, startPoint y: 240, endPoint x: 151, endPoint y: 246, distance: 112.1
click at [151, 246] on div "DATOS GRUPO FAMILIAR Gerenciador / Plan: P26 - Medicina Privada / Sin Plan Empl…" at bounding box center [619, 232] width 1096 height 153
click at [202, 244] on span "30718445295" at bounding box center [187, 238] width 80 height 16
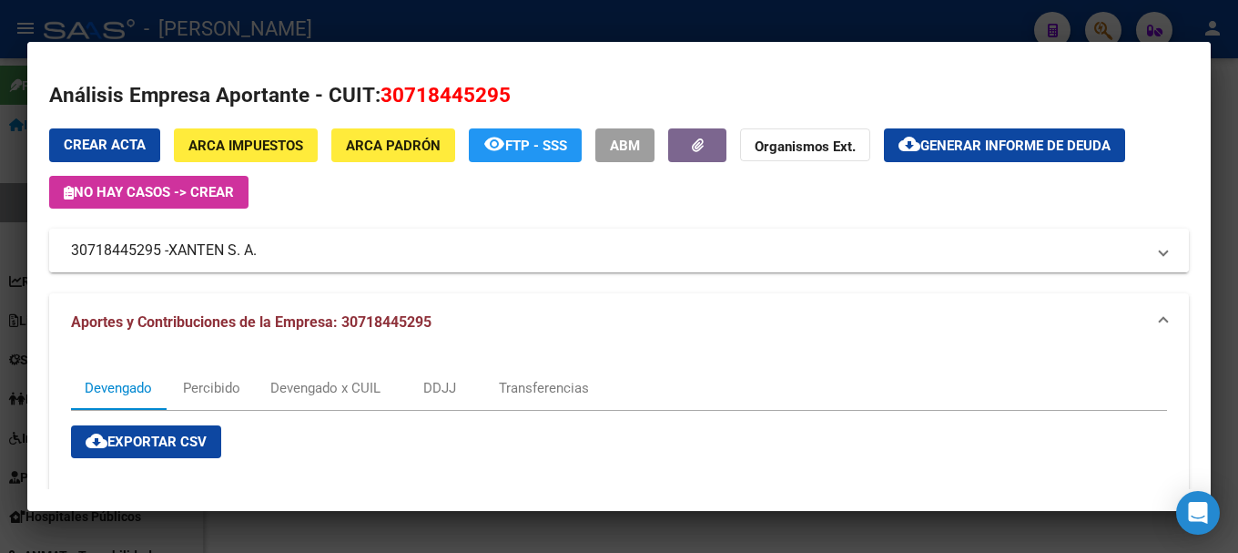
drag, startPoint x: 177, startPoint y: 249, endPoint x: 257, endPoint y: 255, distance: 80.4
click at [257, 255] on span "XANTEN S. A." at bounding box center [212, 250] width 88 height 22
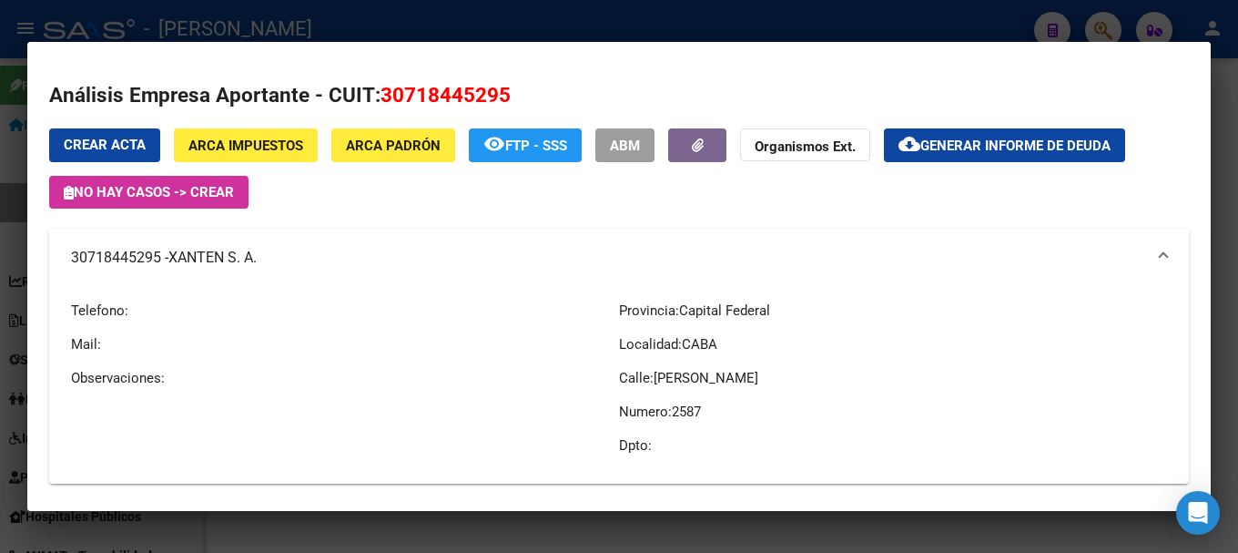
click at [630, 22] on div at bounding box center [619, 276] width 1238 height 553
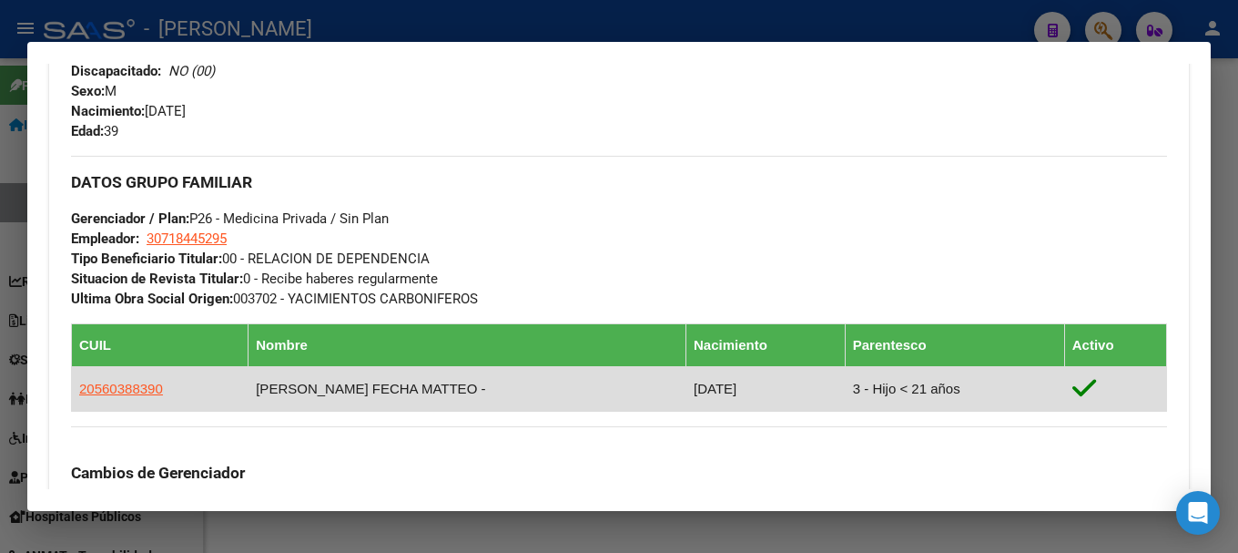
drag, startPoint x: 263, startPoint y: 388, endPoint x: 431, endPoint y: 385, distance: 167.6
click at [431, 385] on td "MELGAREJO FECHA MATTEO -" at bounding box center [468, 388] width 438 height 45
click at [159, 388] on td "20560388390" at bounding box center [160, 388] width 177 height 45
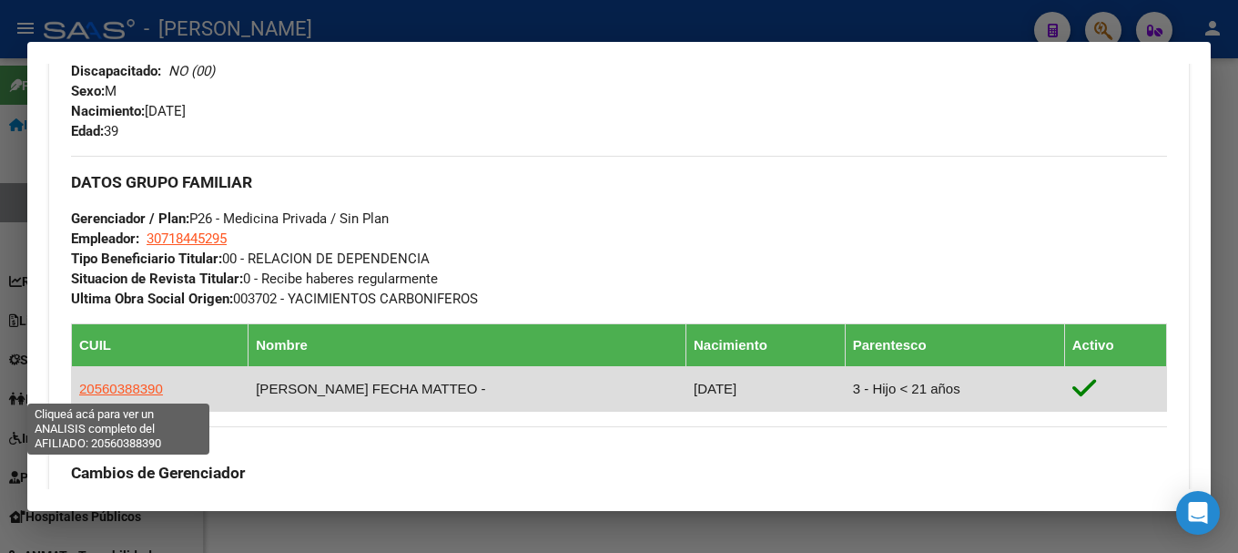
click at [145, 384] on span "20560388390" at bounding box center [121, 388] width 84 height 15
type textarea "20560388390"
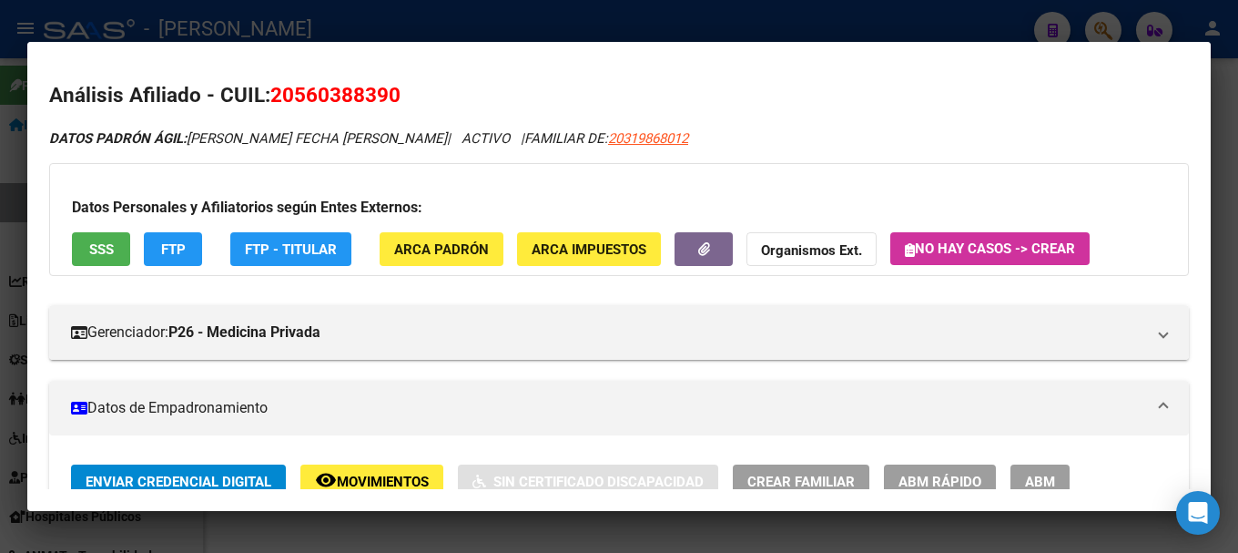
drag, startPoint x: 292, startPoint y: 91, endPoint x: 384, endPoint y: 94, distance: 92.0
click at [384, 94] on span "20560388390" at bounding box center [335, 95] width 130 height 24
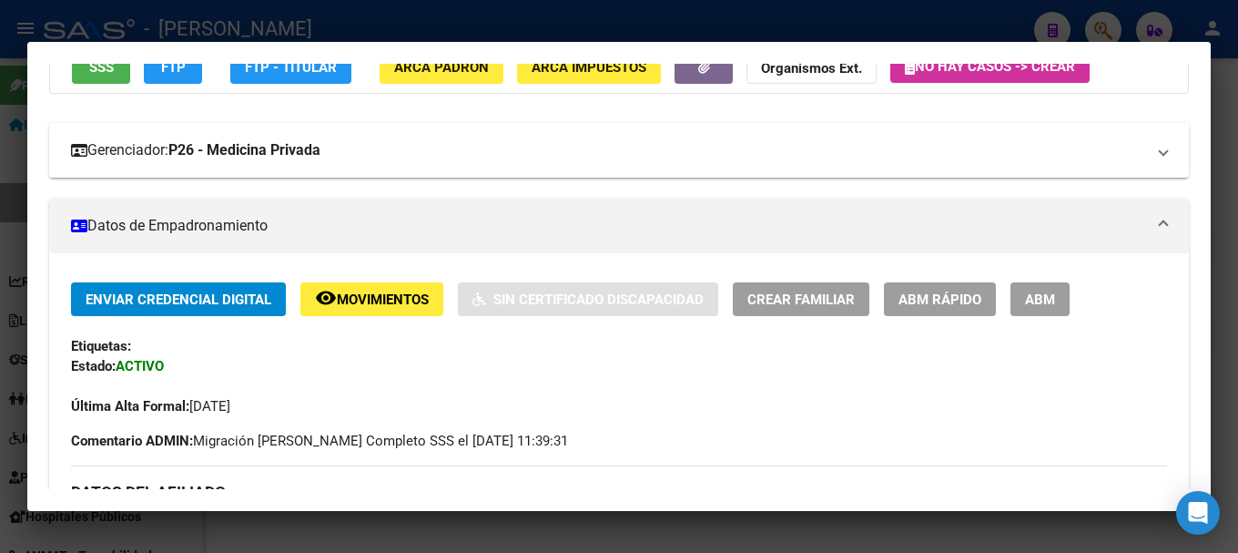
scroll to position [637, 0]
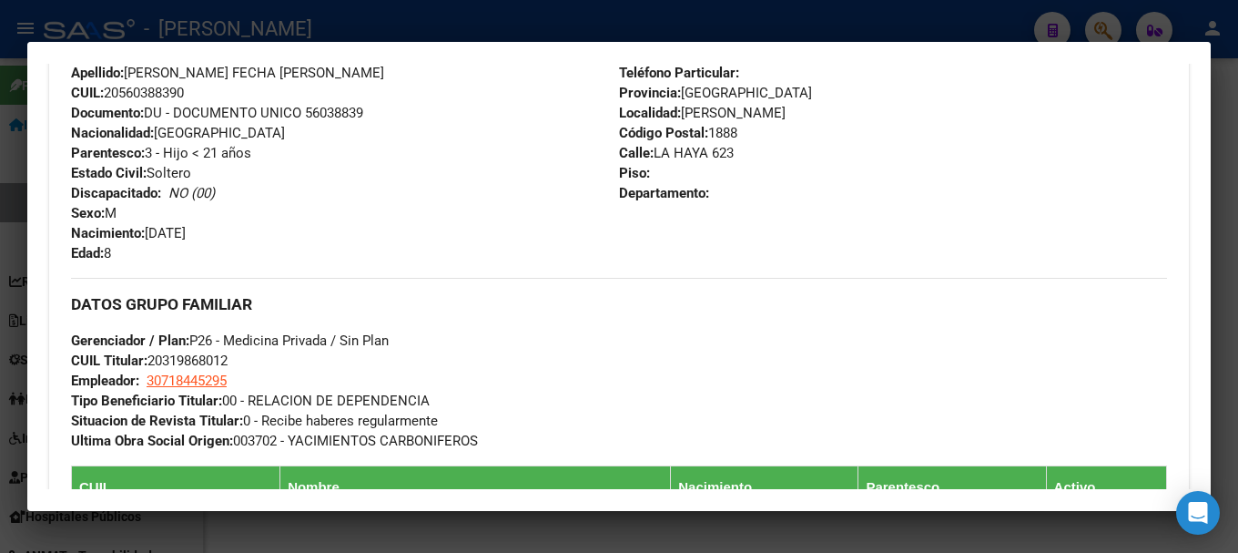
drag, startPoint x: 149, startPoint y: 235, endPoint x: 228, endPoint y: 236, distance: 78.3
click at [228, 236] on div "Apellido: MELGAREJO FECHA MATTEO CUIL: 20560388390 Documento: DU - DOCUMENTO UN…" at bounding box center [345, 163] width 548 height 200
click at [514, 7] on div at bounding box center [619, 276] width 1238 height 553
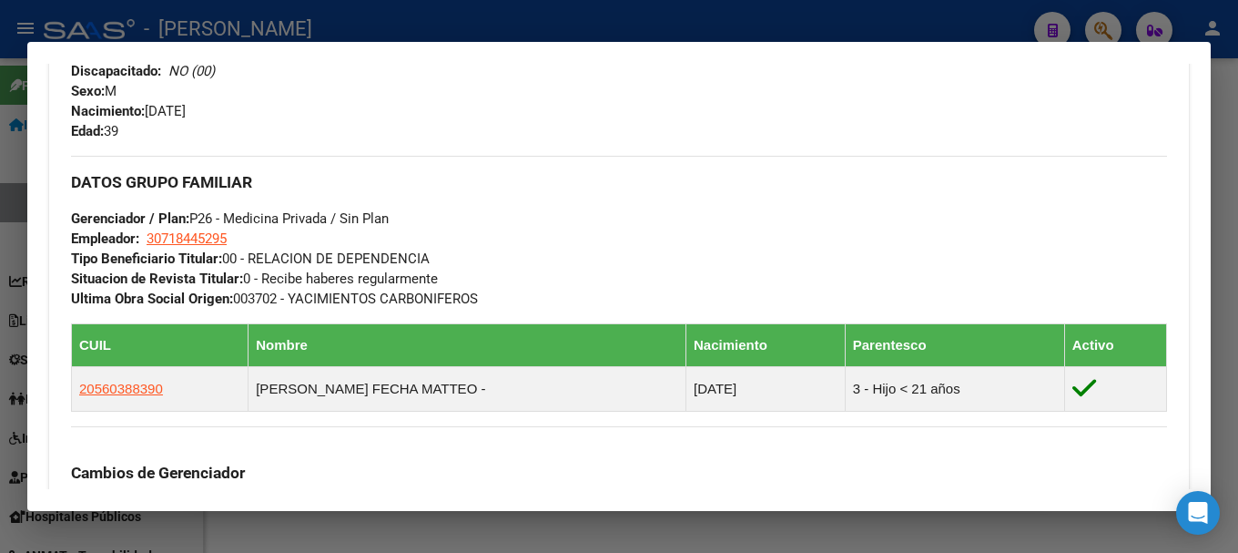
click at [405, 15] on div at bounding box center [619, 276] width 1238 height 553
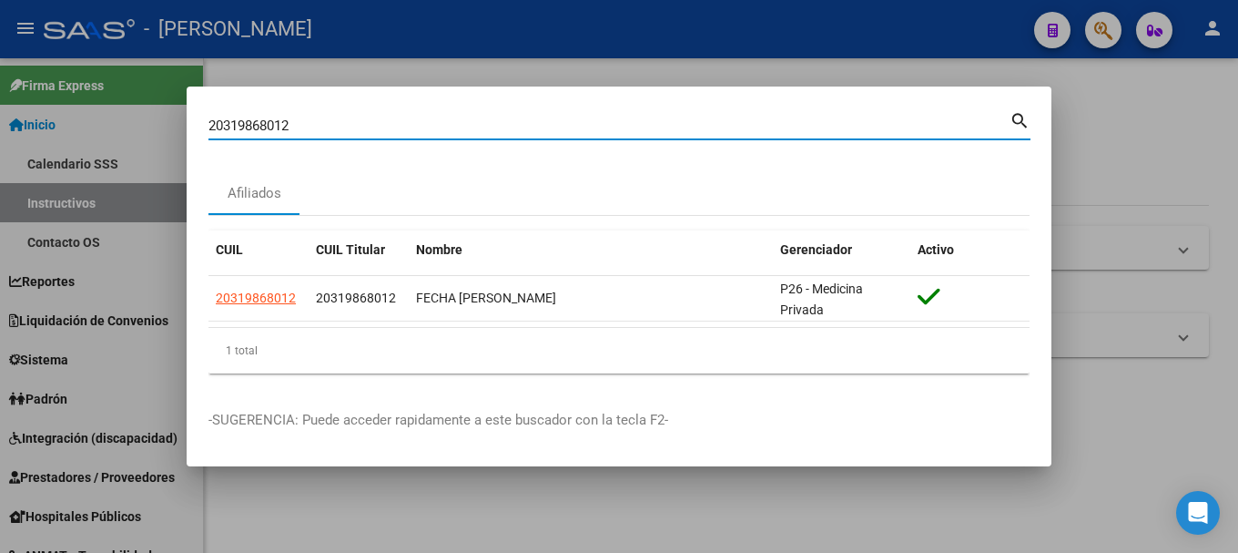
click at [285, 125] on input "20319868012" at bounding box center [609, 125] width 801 height 16
paste input "20048797"
type input "20320048797"
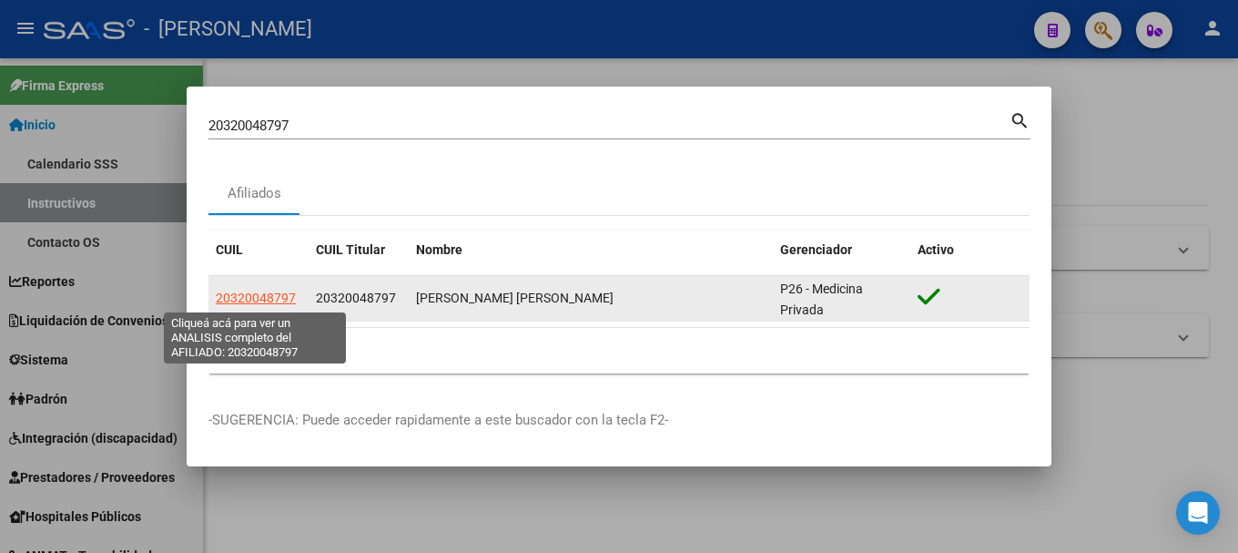
click at [276, 300] on span "20320048797" at bounding box center [256, 297] width 80 height 15
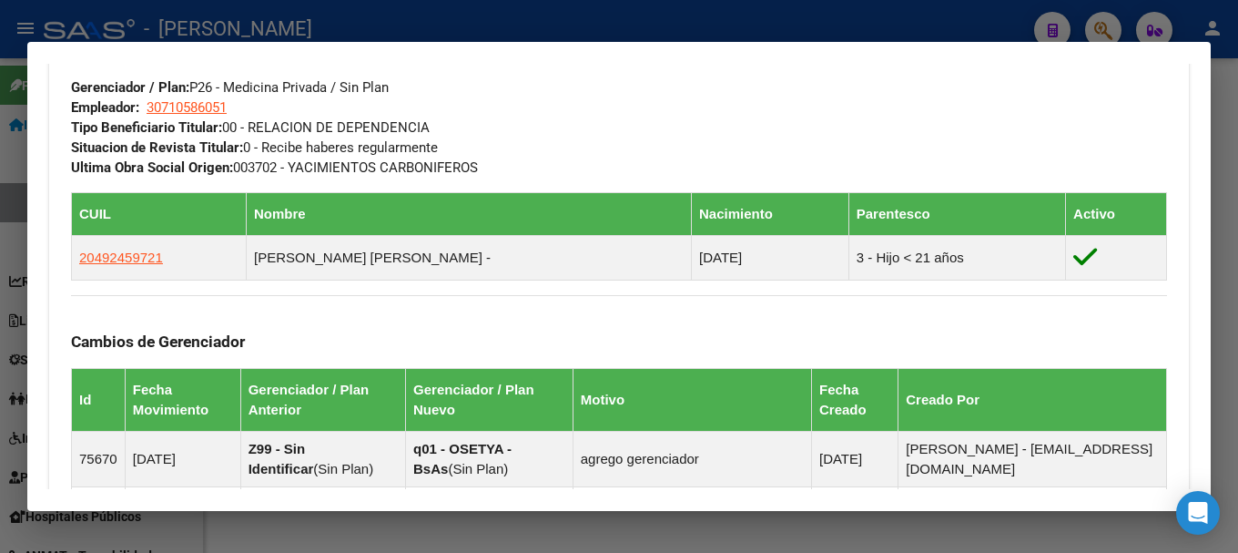
scroll to position [1296, 0]
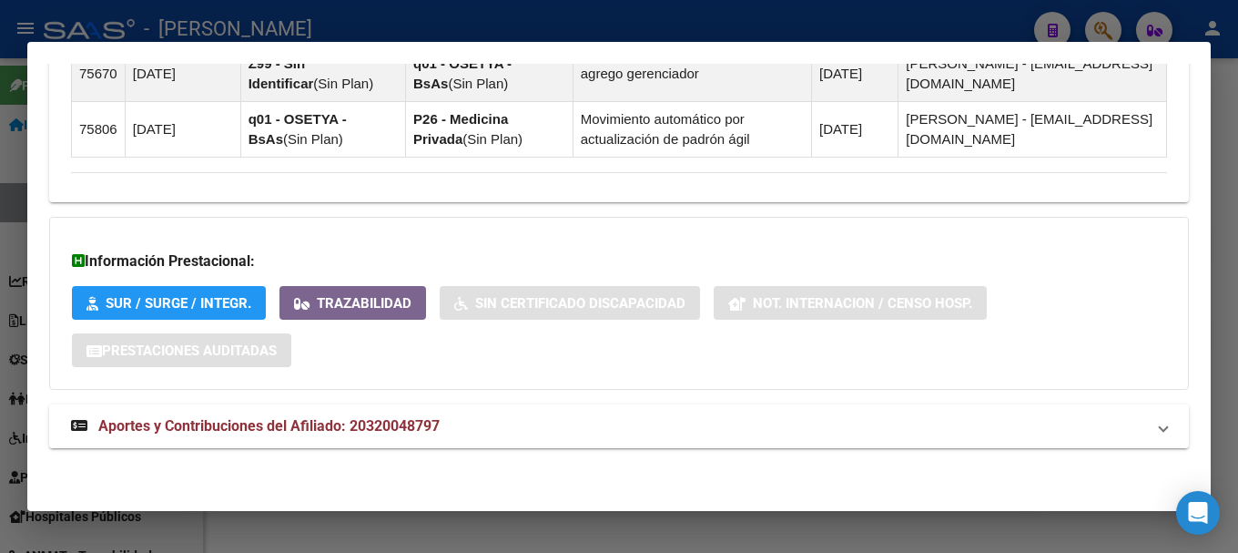
click at [535, 429] on mat-panel-title "Aportes y Contribuciones del Afiliado: 20320048797" at bounding box center [608, 426] width 1074 height 22
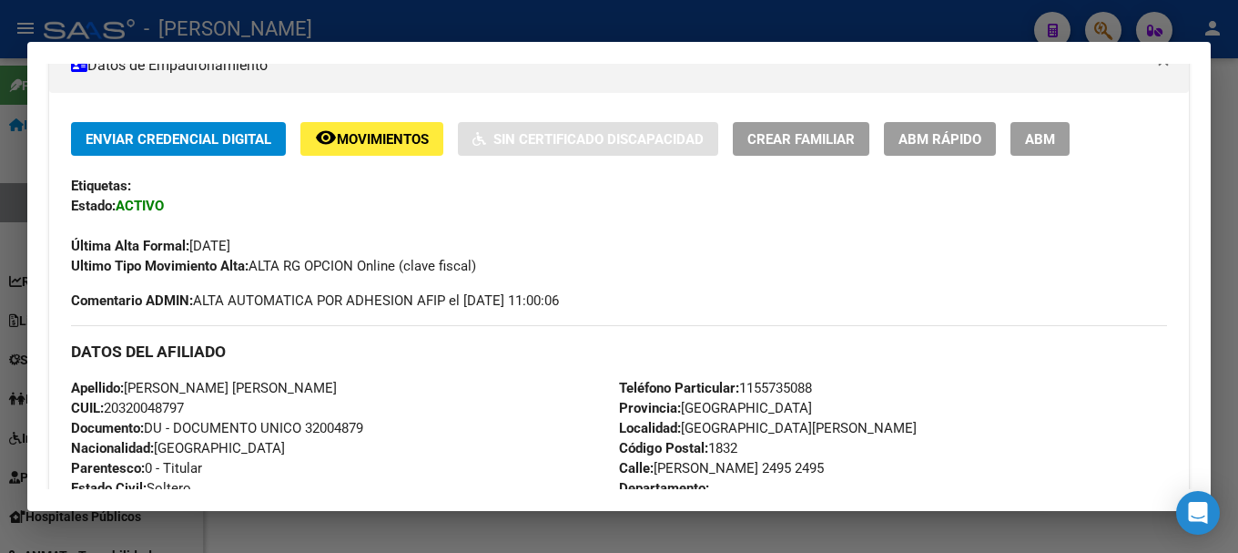
scroll to position [455, 0]
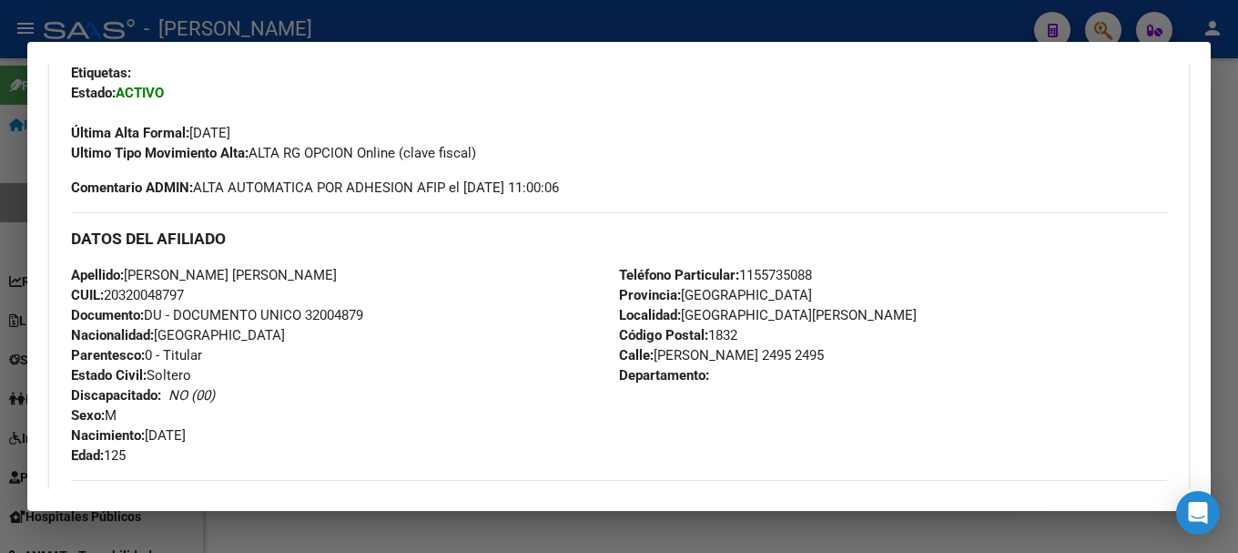
click at [338, 318] on span "Documento: DU - DOCUMENTO UNICO 32004879" at bounding box center [217, 315] width 292 height 16
click at [350, 308] on span "Documento: DU - DOCUMENTO UNICO 32004879" at bounding box center [217, 315] width 292 height 16
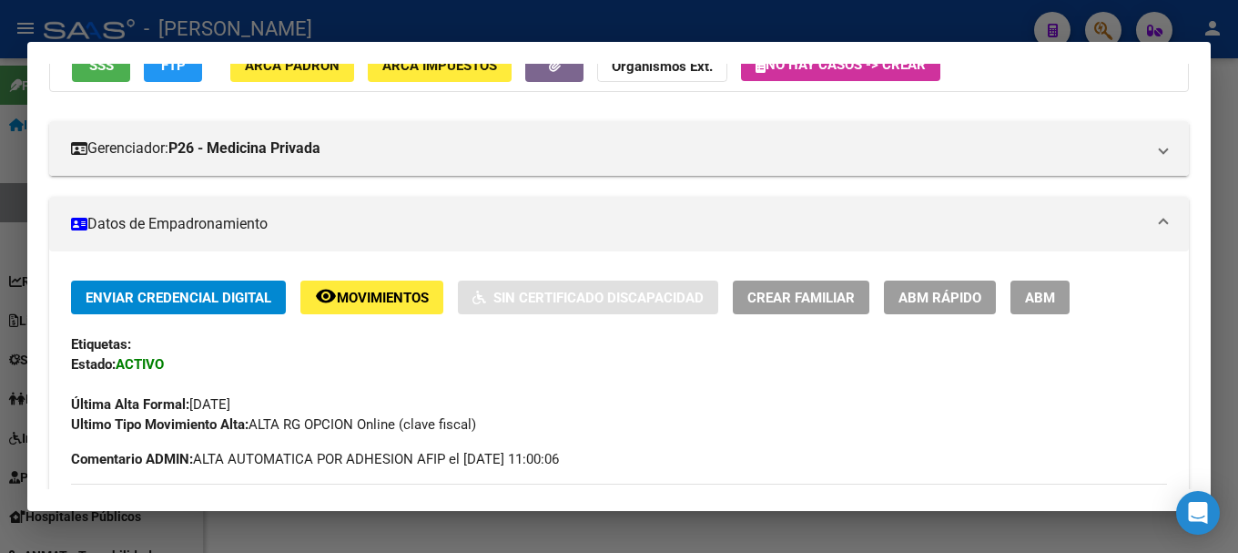
scroll to position [0, 0]
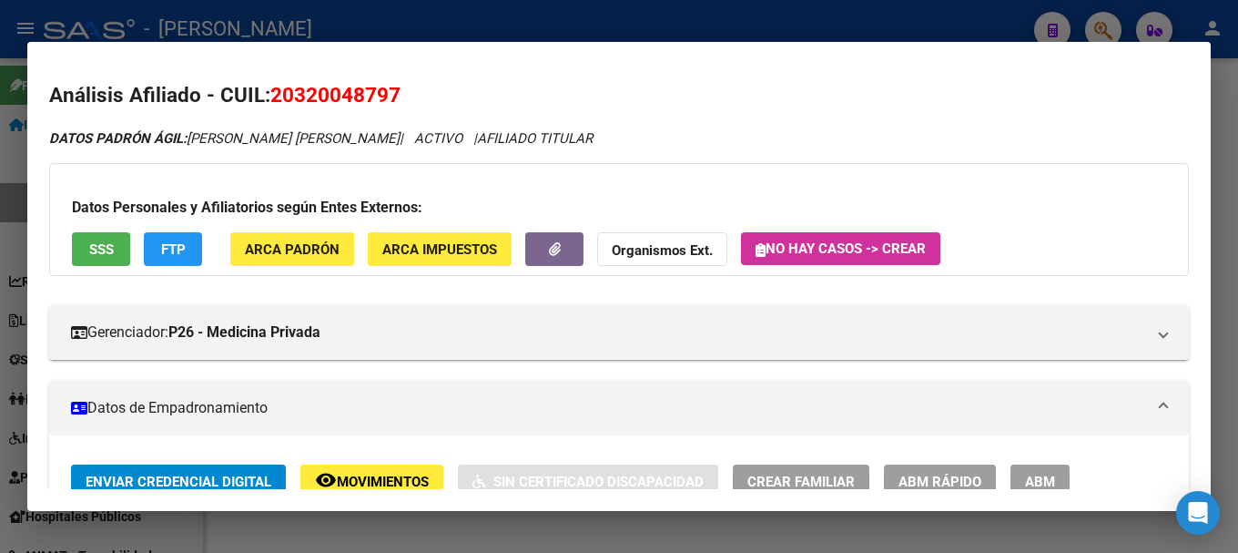
click at [275, 25] on div at bounding box center [619, 276] width 1238 height 553
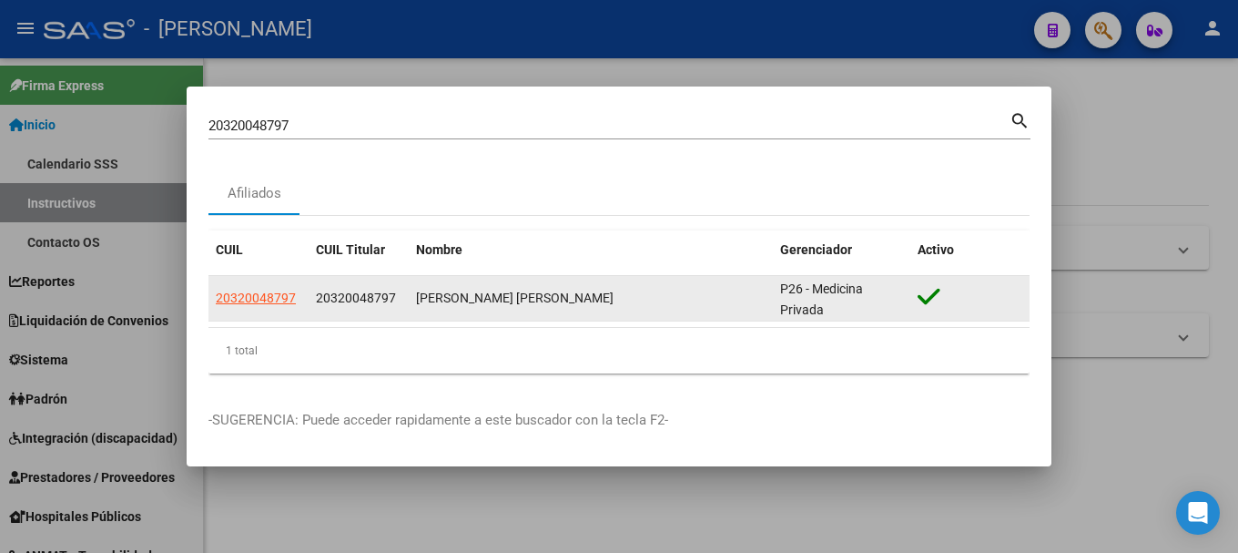
drag, startPoint x: 423, startPoint y: 295, endPoint x: 624, endPoint y: 295, distance: 200.3
click at [624, 295] on div "MARIO ALBERTO RUIZ" at bounding box center [591, 298] width 350 height 21
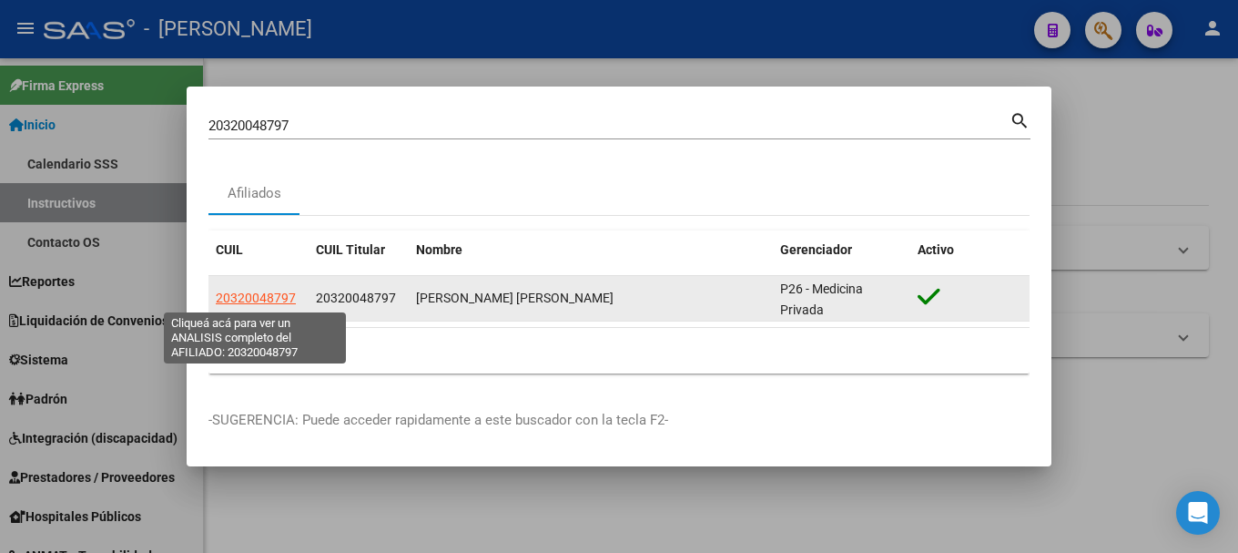
click at [256, 293] on span "20320048797" at bounding box center [256, 297] width 80 height 15
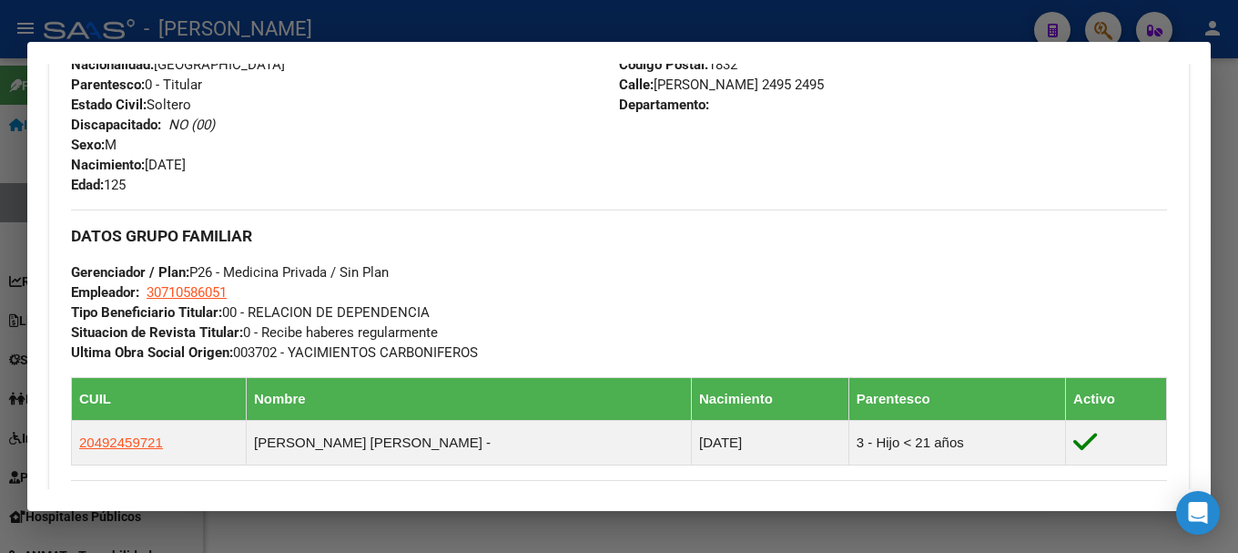
scroll to position [637, 0]
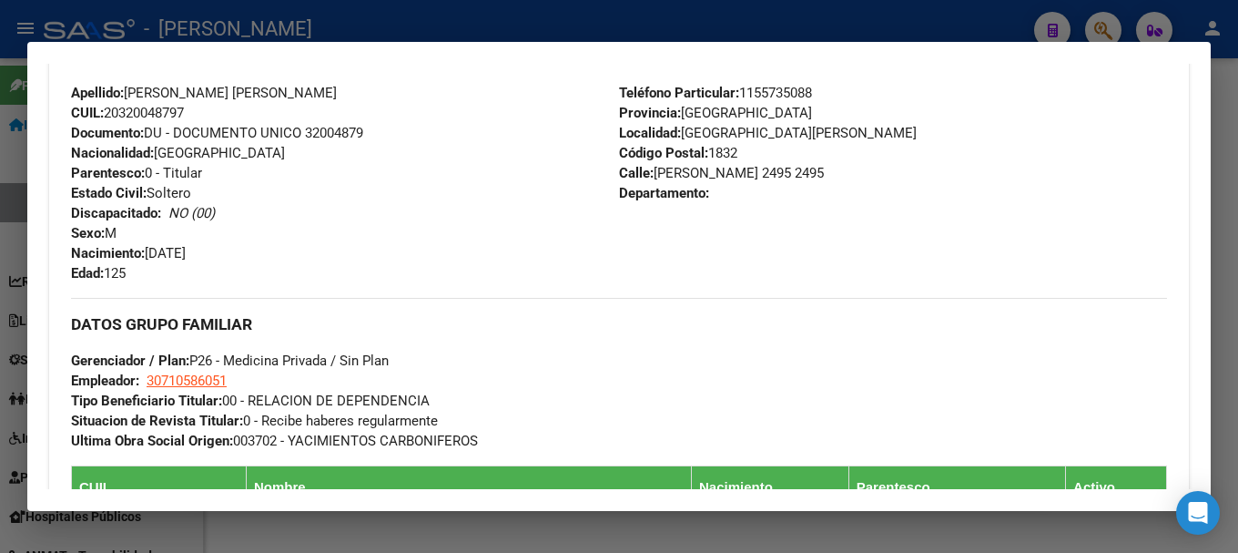
drag, startPoint x: 652, startPoint y: 172, endPoint x: 738, endPoint y: 173, distance: 85.6
click at [738, 173] on span "Calle: MARIO BRAVO 2495 2495" at bounding box center [721, 173] width 205 height 16
click at [769, 97] on span "Teléfono Particular: 1155735088" at bounding box center [715, 93] width 193 height 16
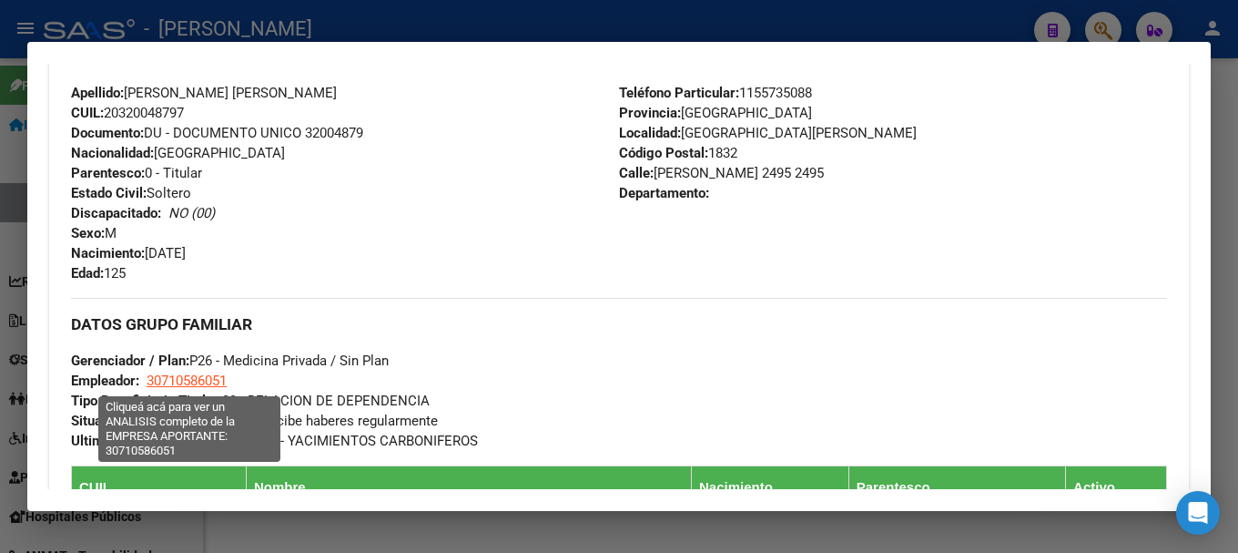
click at [214, 381] on span "30710586051" at bounding box center [187, 380] width 80 height 16
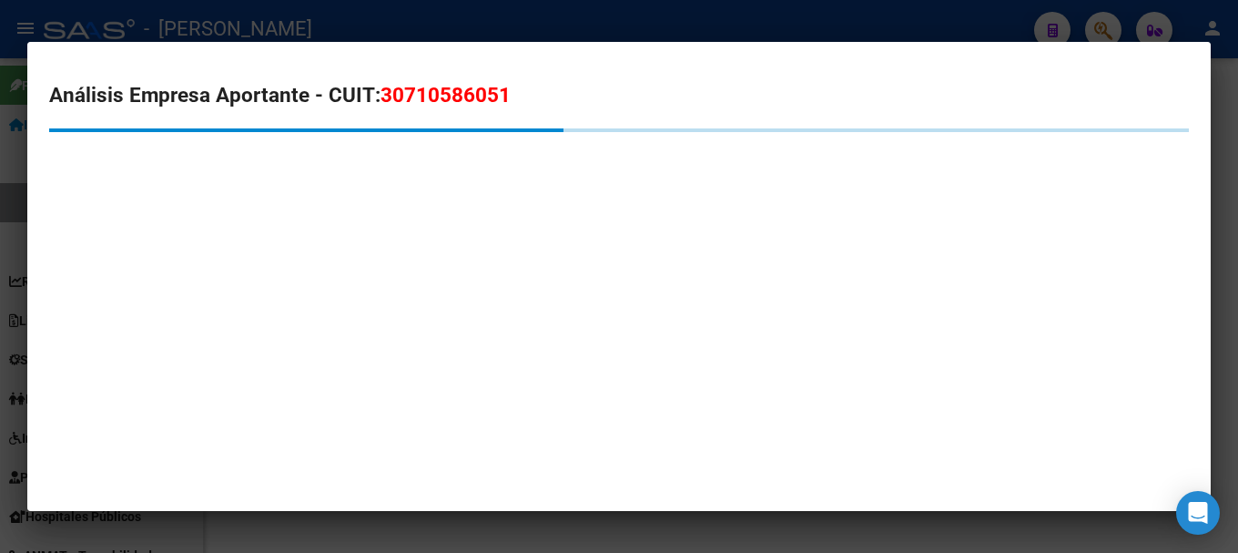
click at [444, 106] on span "30710586051" at bounding box center [446, 95] width 130 height 24
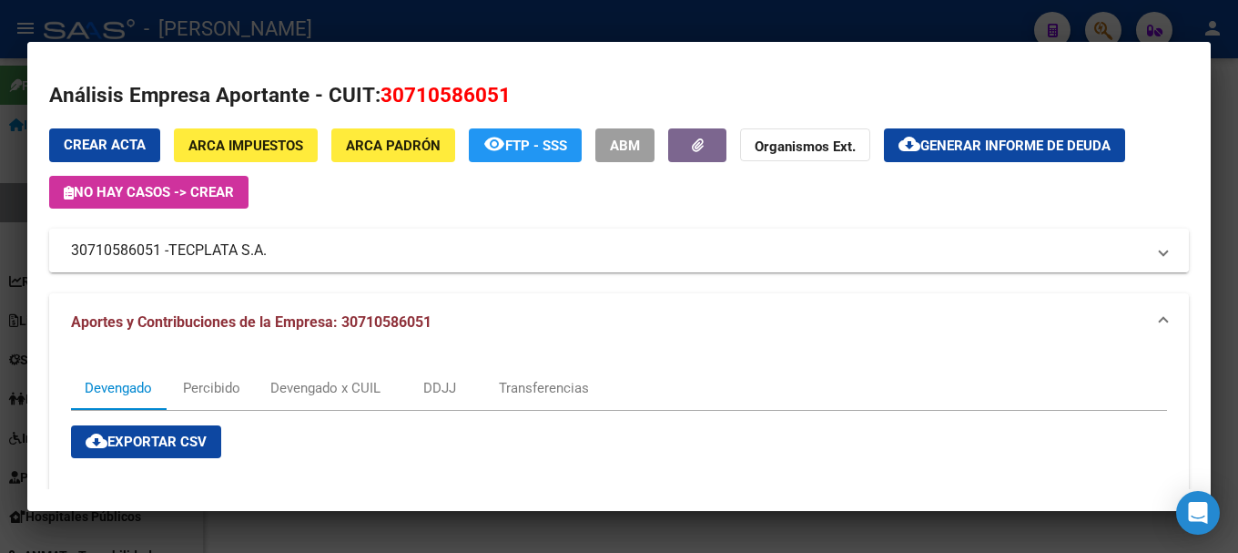
drag, startPoint x: 211, startPoint y: 250, endPoint x: 266, endPoint y: 251, distance: 54.6
click at [266, 251] on span "TECPLATA S.A." at bounding box center [217, 250] width 98 height 22
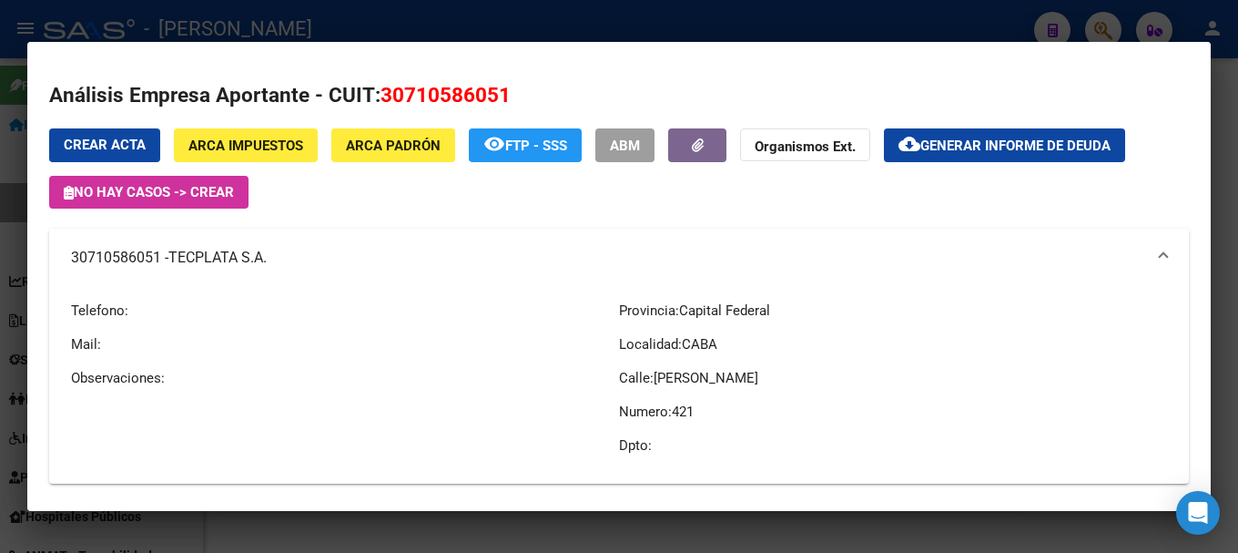
click at [575, 43] on mat-dialog-container "Análisis Empresa Aportante - CUIT: 30710586051 Crear Acta ARCA Impuestos ARCA P…" at bounding box center [619, 277] width 1184 height 470
click at [606, 22] on div at bounding box center [619, 276] width 1238 height 553
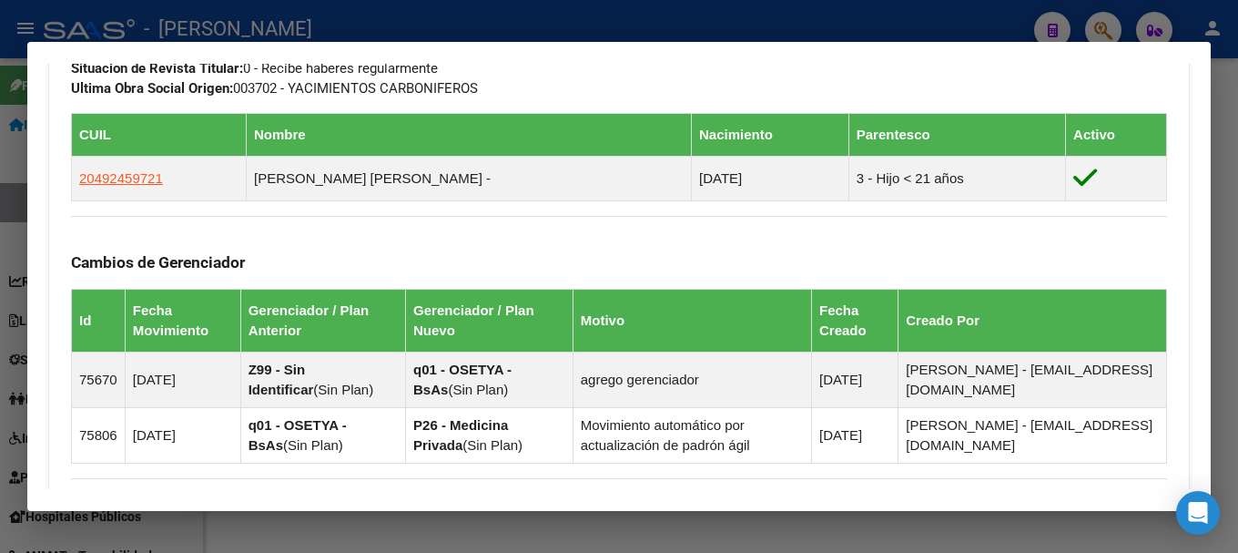
scroll to position [1002, 0]
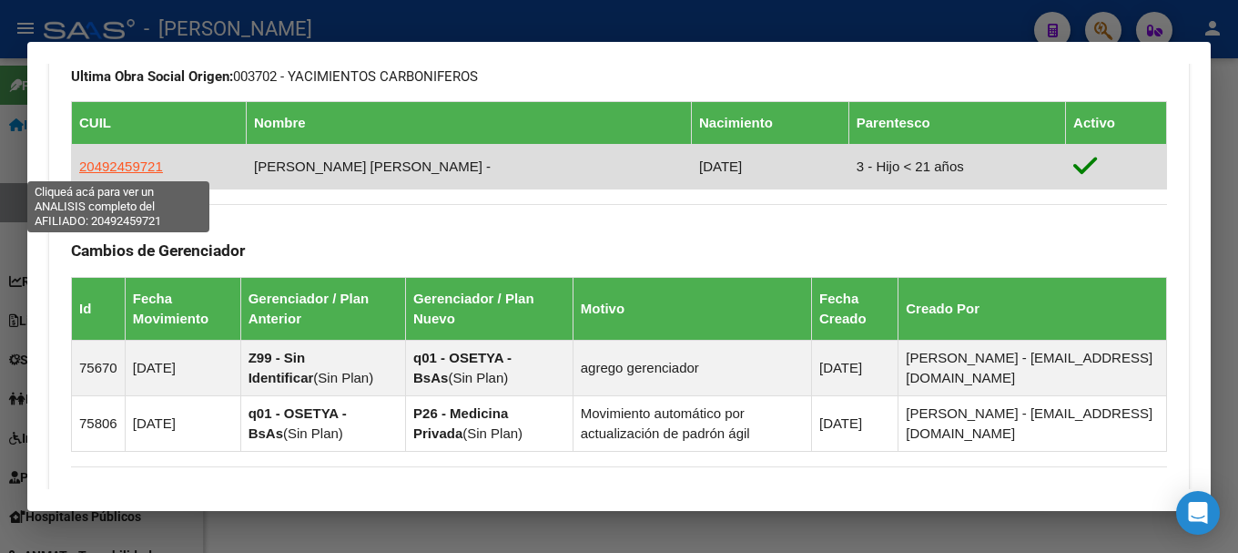
click at [120, 161] on span "20492459721" at bounding box center [121, 165] width 84 height 15
type textarea "20492459721"
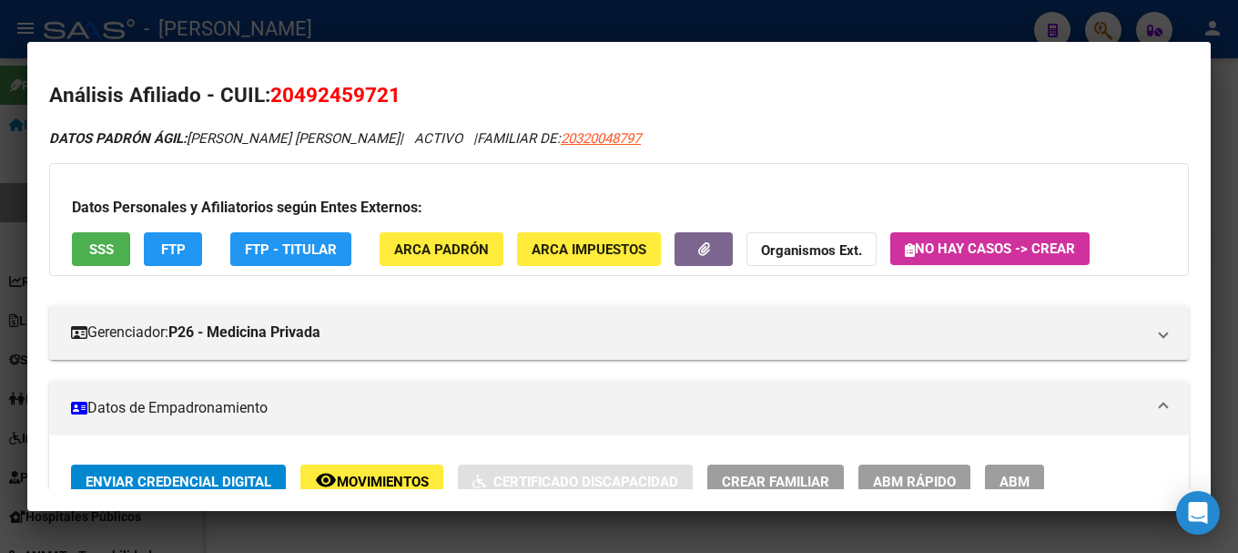
drag, startPoint x: 300, startPoint y: 89, endPoint x: 388, endPoint y: 94, distance: 88.4
click at [388, 94] on span "20492459721" at bounding box center [335, 95] width 130 height 24
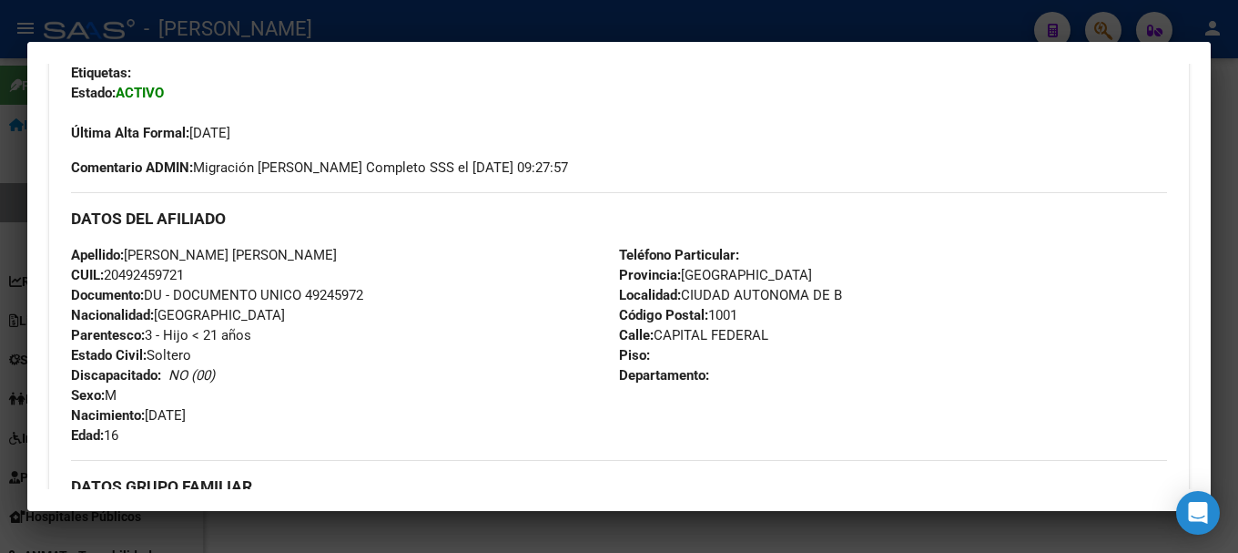
drag, startPoint x: 146, startPoint y: 419, endPoint x: 292, endPoint y: 423, distance: 146.7
click at [292, 423] on div "Apellido: RUIZ IAN URIEL CUIL: 20492459721 Documento: DU - DOCUMENTO UNICO 4924…" at bounding box center [345, 345] width 548 height 200
click at [223, 448] on div "Enviar Credencial Digital remove_red_eye Movimientos Sin Certificado Discapacid…" at bounding box center [619, 511] width 1096 height 1004
drag, startPoint x: 149, startPoint y: 415, endPoint x: 235, endPoint y: 415, distance: 85.6
click at [235, 415] on div "Apellido: RUIZ IAN URIEL CUIL: 20492459721 Documento: DU - DOCUMENTO UNICO 4924…" at bounding box center [345, 345] width 548 height 200
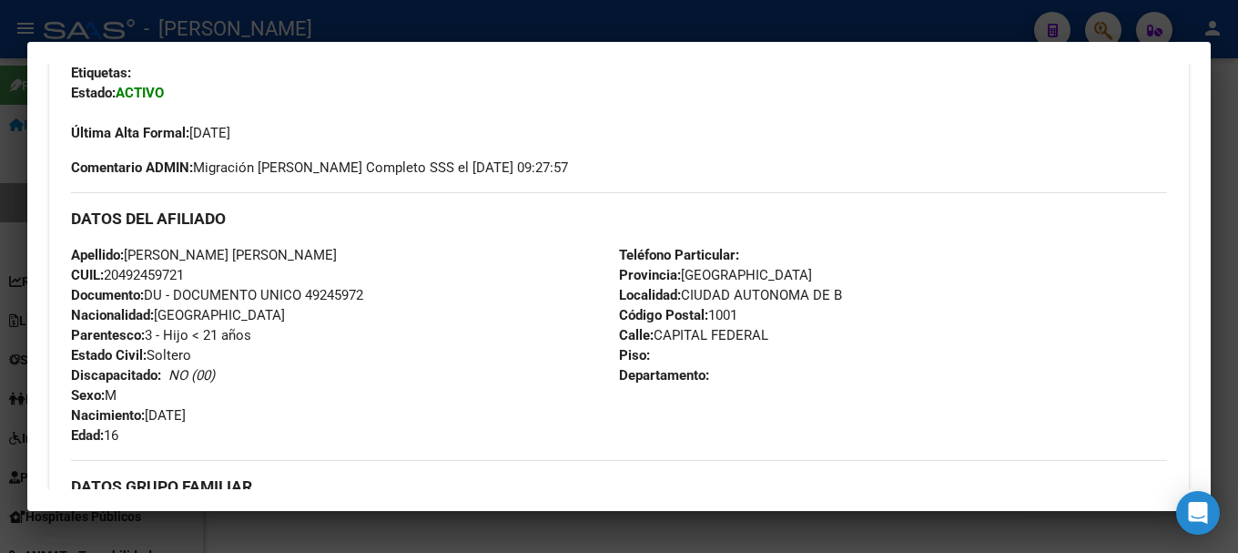
click at [555, 26] on div at bounding box center [619, 276] width 1238 height 553
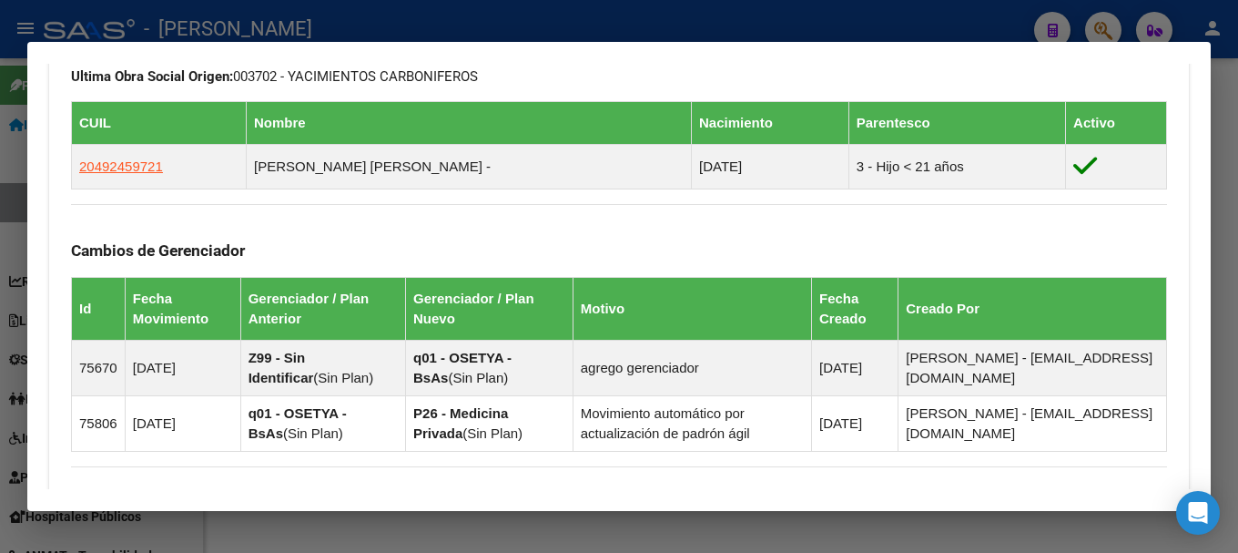
click at [411, 40] on div at bounding box center [619, 276] width 1238 height 553
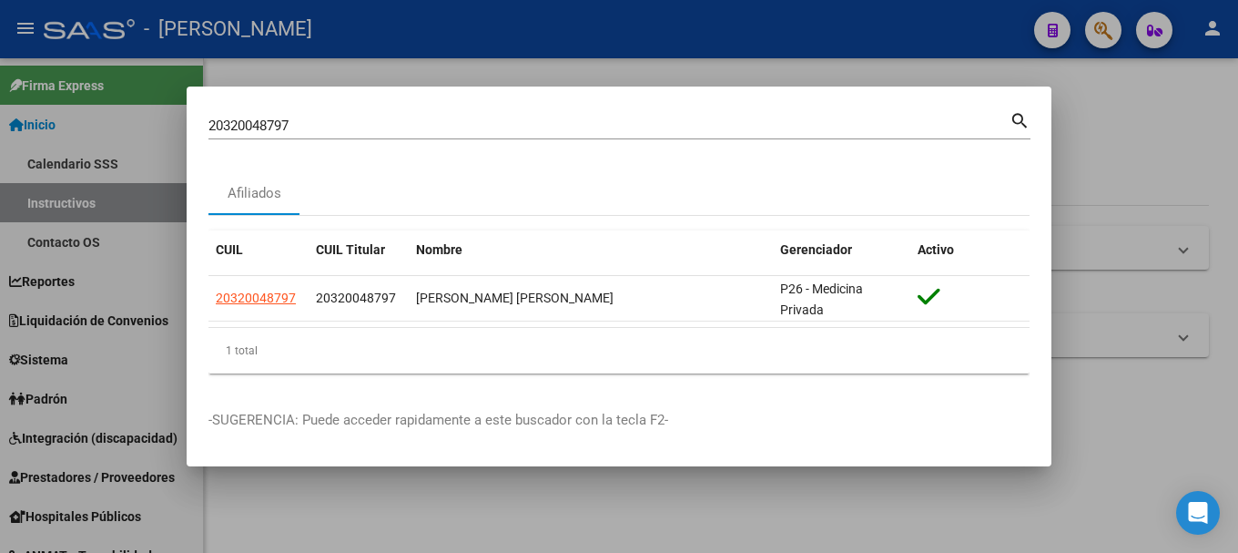
click at [359, 137] on div "20320048797 Buscar (apellido, dni, cuil, nro traspaso, cuit, obra social)" at bounding box center [609, 125] width 801 height 27
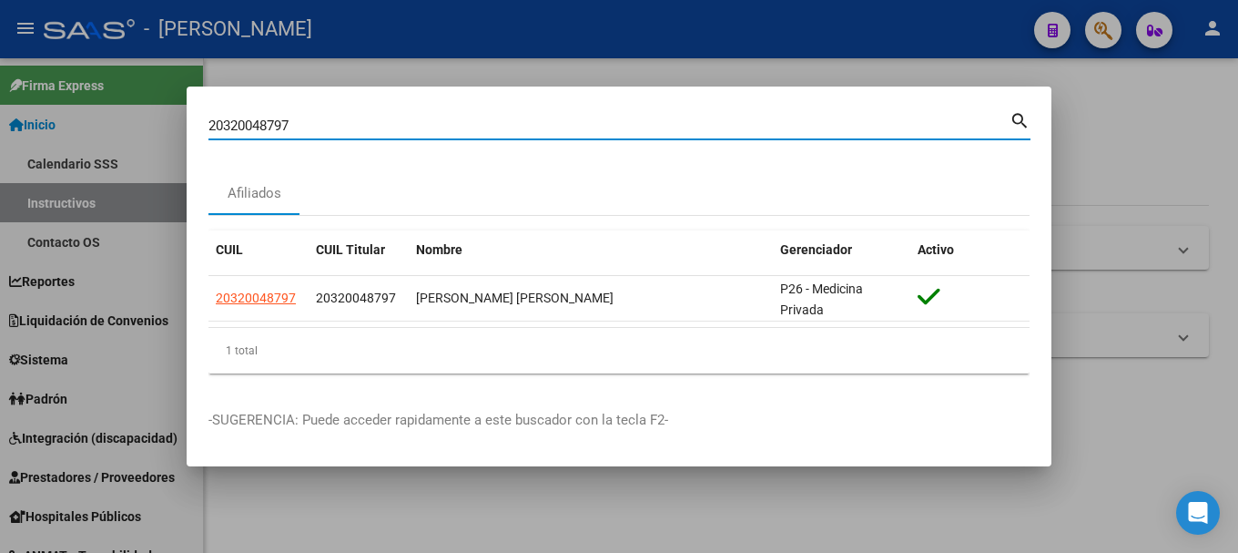
click at [359, 137] on div "20320048797 Buscar (apellido, dni, cuil, nro traspaso, cuit, obra social)" at bounding box center [609, 125] width 801 height 27
click at [376, 127] on input "20320048797" at bounding box center [609, 125] width 801 height 16
paste input "268436"
type input "20320268436"
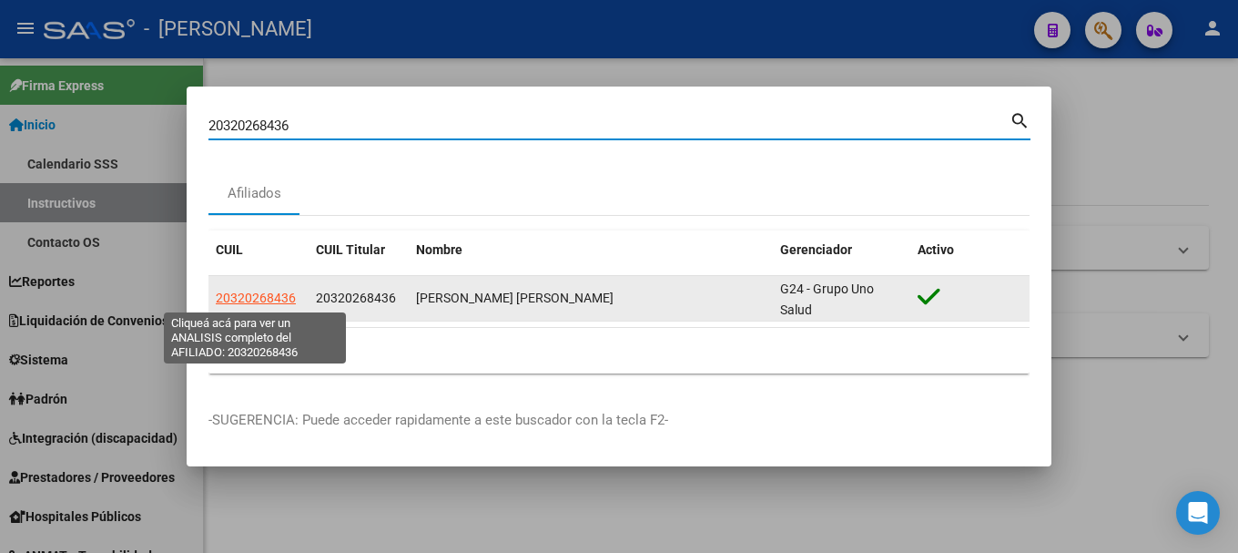
click at [282, 296] on span "20320268436" at bounding box center [256, 297] width 80 height 15
type textarea "20320268436"
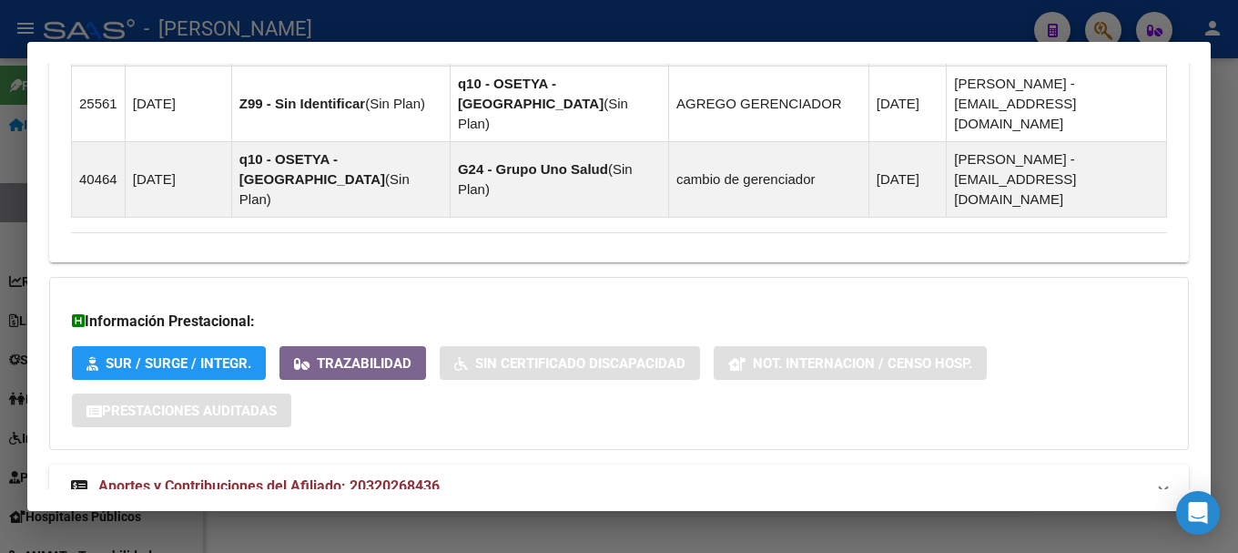
drag, startPoint x: 460, startPoint y: 453, endPoint x: 484, endPoint y: 423, distance: 38.8
click at [484, 475] on mat-panel-title "Aportes y Contribuciones del Afiliado: 20320268436" at bounding box center [608, 486] width 1074 height 22
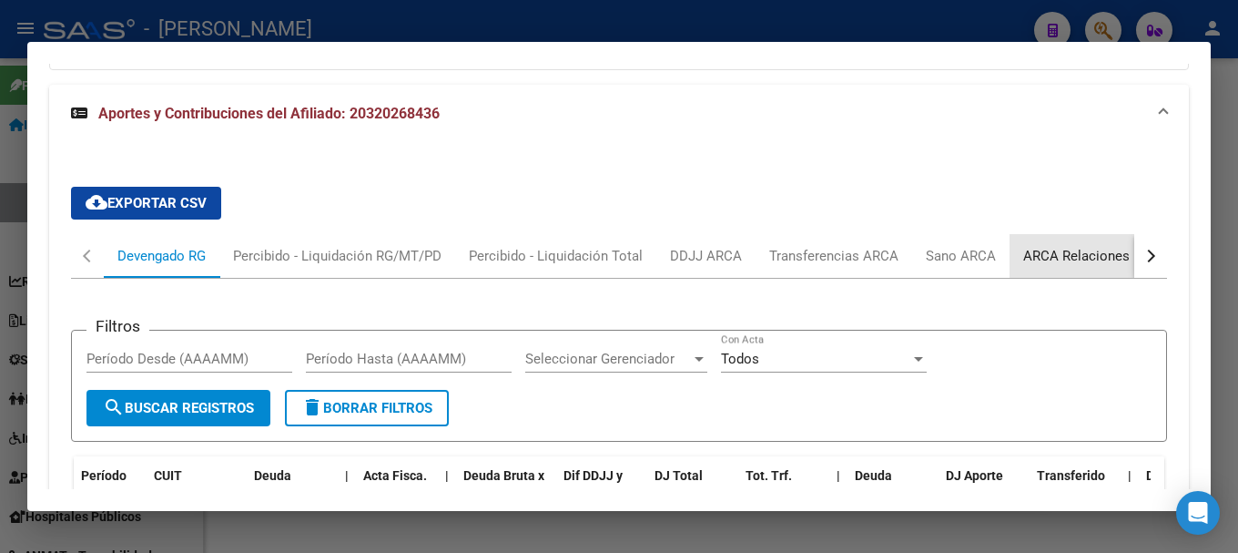
click at [1048, 246] on div "ARCA Relaciones Laborales" at bounding box center [1109, 256] width 170 height 20
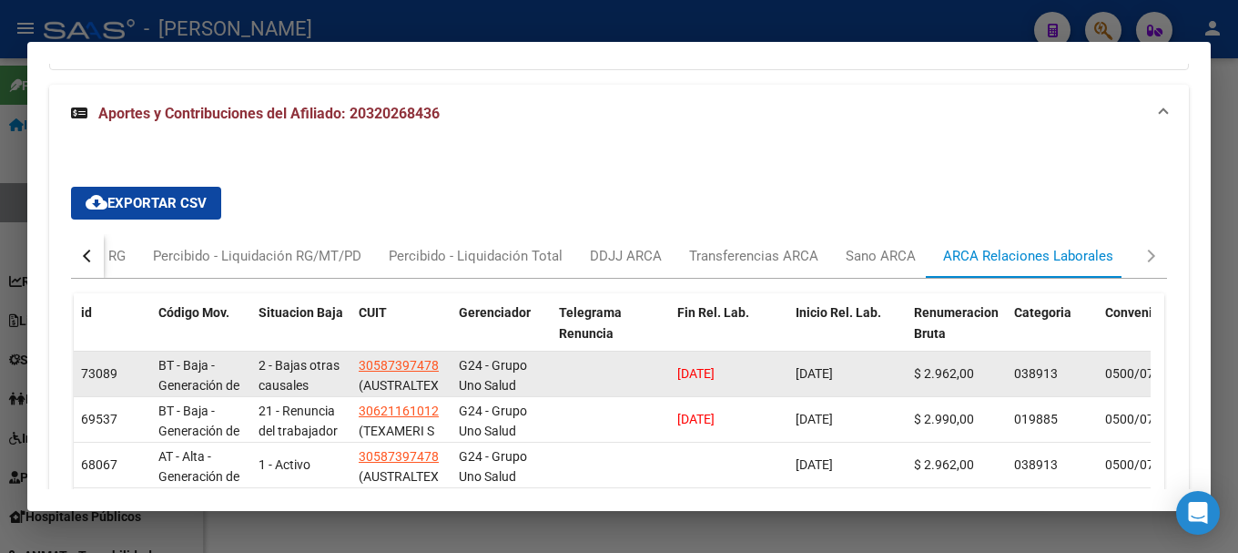
scroll to position [1, 0]
drag, startPoint x: 260, startPoint y: 301, endPoint x: 777, endPoint y: 331, distance: 518.0
click at [777, 351] on div "73089 BT - Baja - Generación de Clave 2 - Bajas otras causales 30587397478 (AUS…" at bounding box center [1205, 374] width 2263 height 46
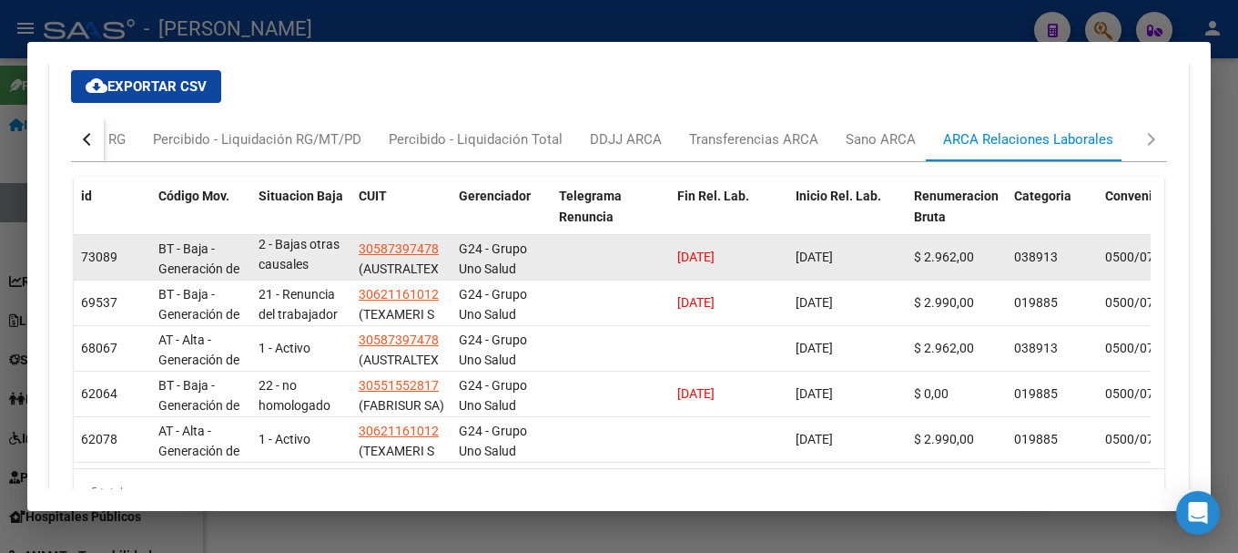
scroll to position [1889, 0]
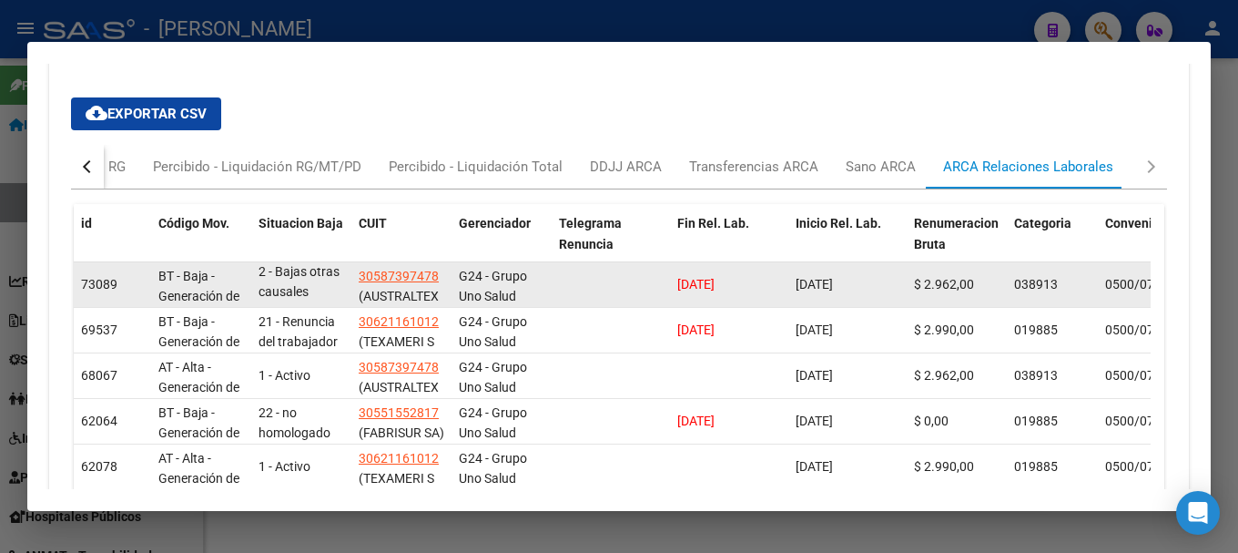
click at [563, 262] on datatable-body-cell at bounding box center [611, 284] width 118 height 45
drag, startPoint x: 311, startPoint y: 232, endPoint x: 277, endPoint y: 206, distance: 43.5
click at [277, 266] on div "2 - Bajas otras causales" at bounding box center [302, 285] width 86 height 38
drag, startPoint x: 750, startPoint y: 224, endPoint x: 669, endPoint y: 236, distance: 81.9
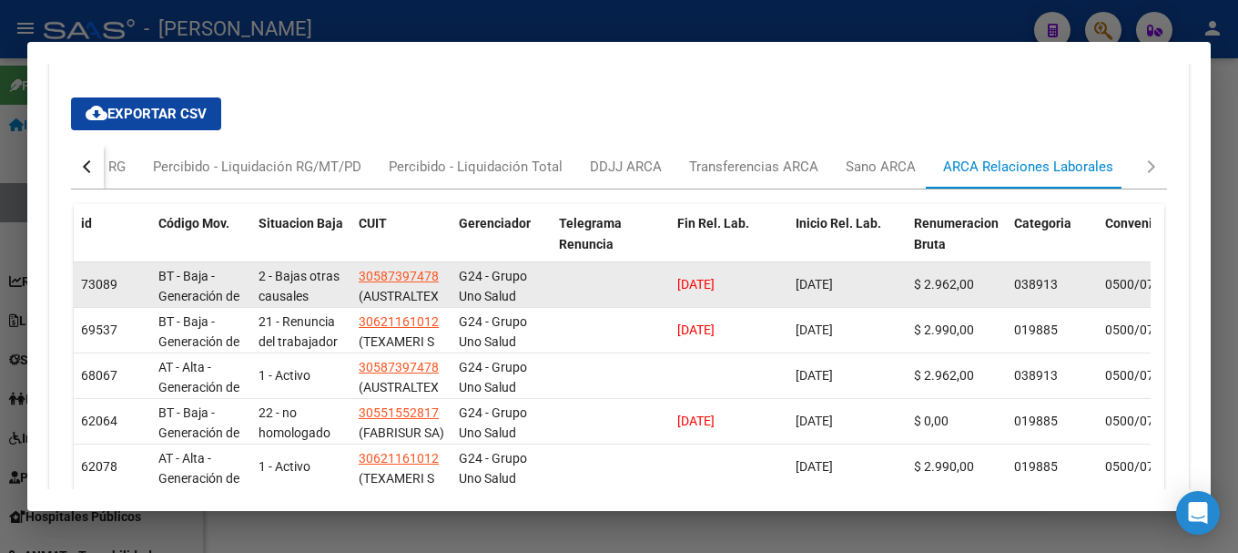
click at [669, 262] on div "73089 BT - Baja - Generación de Clave 2 - Bajas otras causales 30587397478 (AUS…" at bounding box center [1205, 285] width 2263 height 46
drag, startPoint x: 275, startPoint y: 215, endPoint x: 308, endPoint y: 236, distance: 38.9
click at [308, 264] on span "2 - Bajas otras causales" at bounding box center [299, 282] width 81 height 36
